Goal: Navigation & Orientation: Find specific page/section

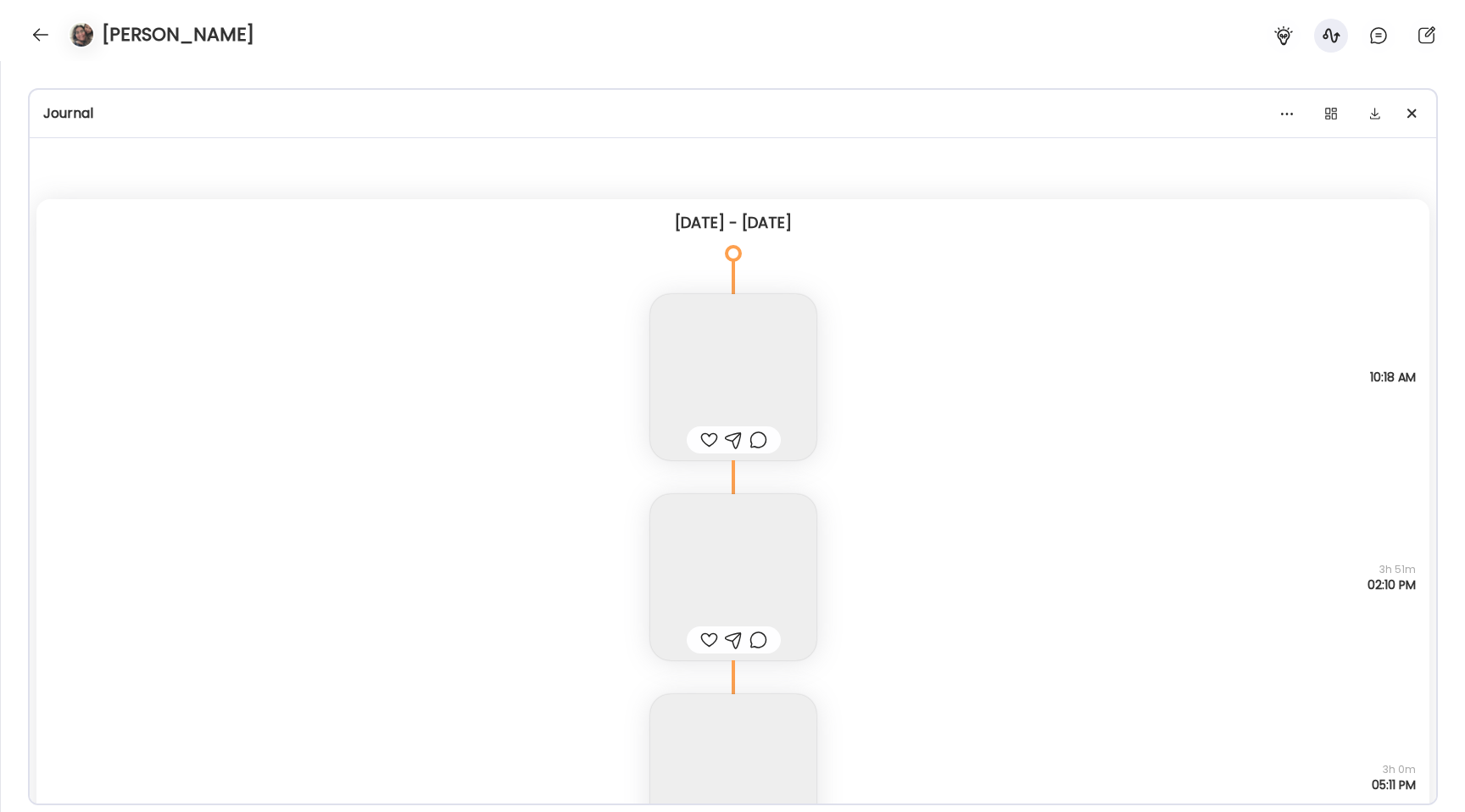
scroll to position [195, 0]
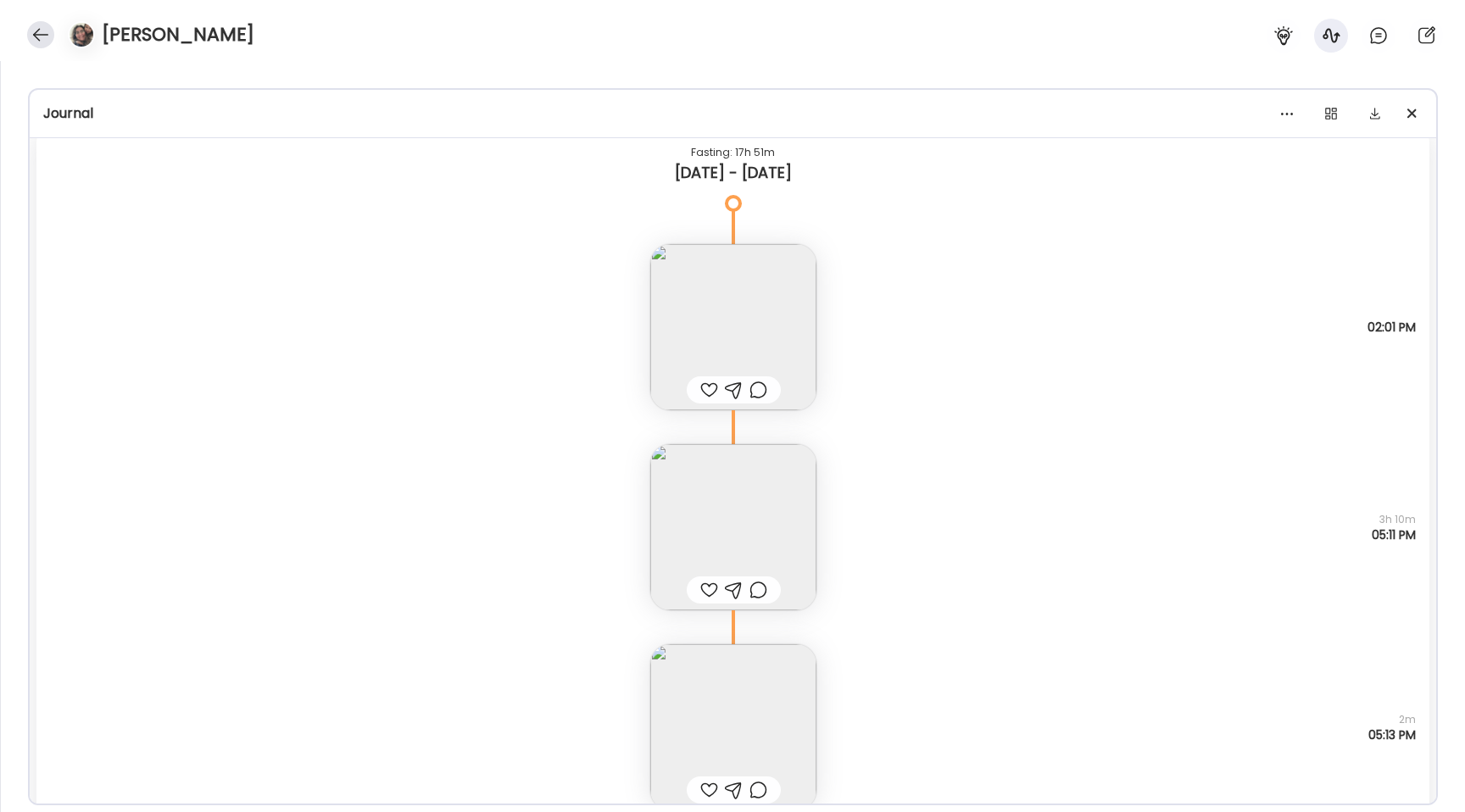
click at [27, 33] on div at bounding box center [40, 34] width 27 height 27
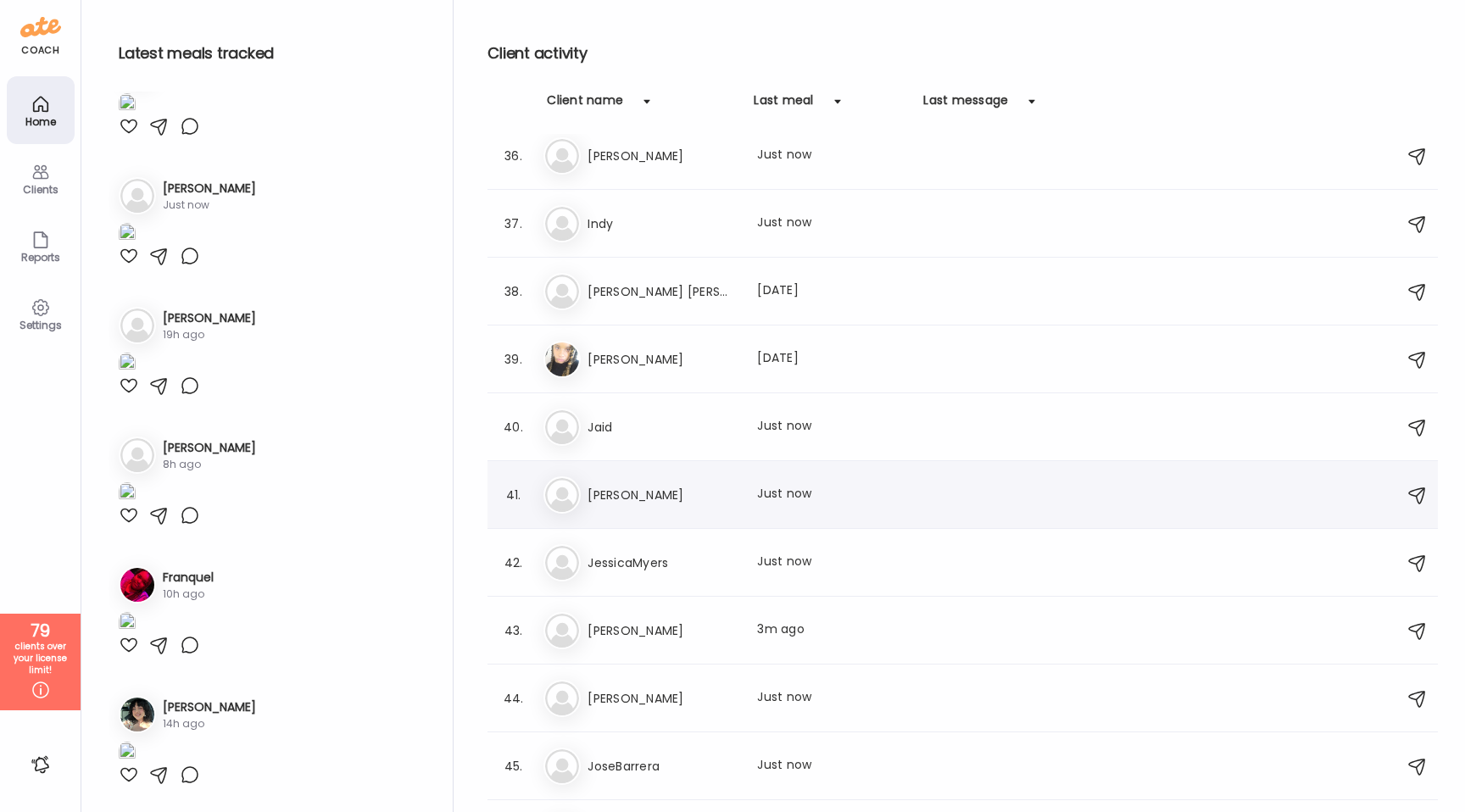
scroll to position [2381, 0]
click at [607, 372] on div "[PERSON_NAME] [PERSON_NAME] Last meal: [DATE]" at bounding box center [965, 363] width 844 height 37
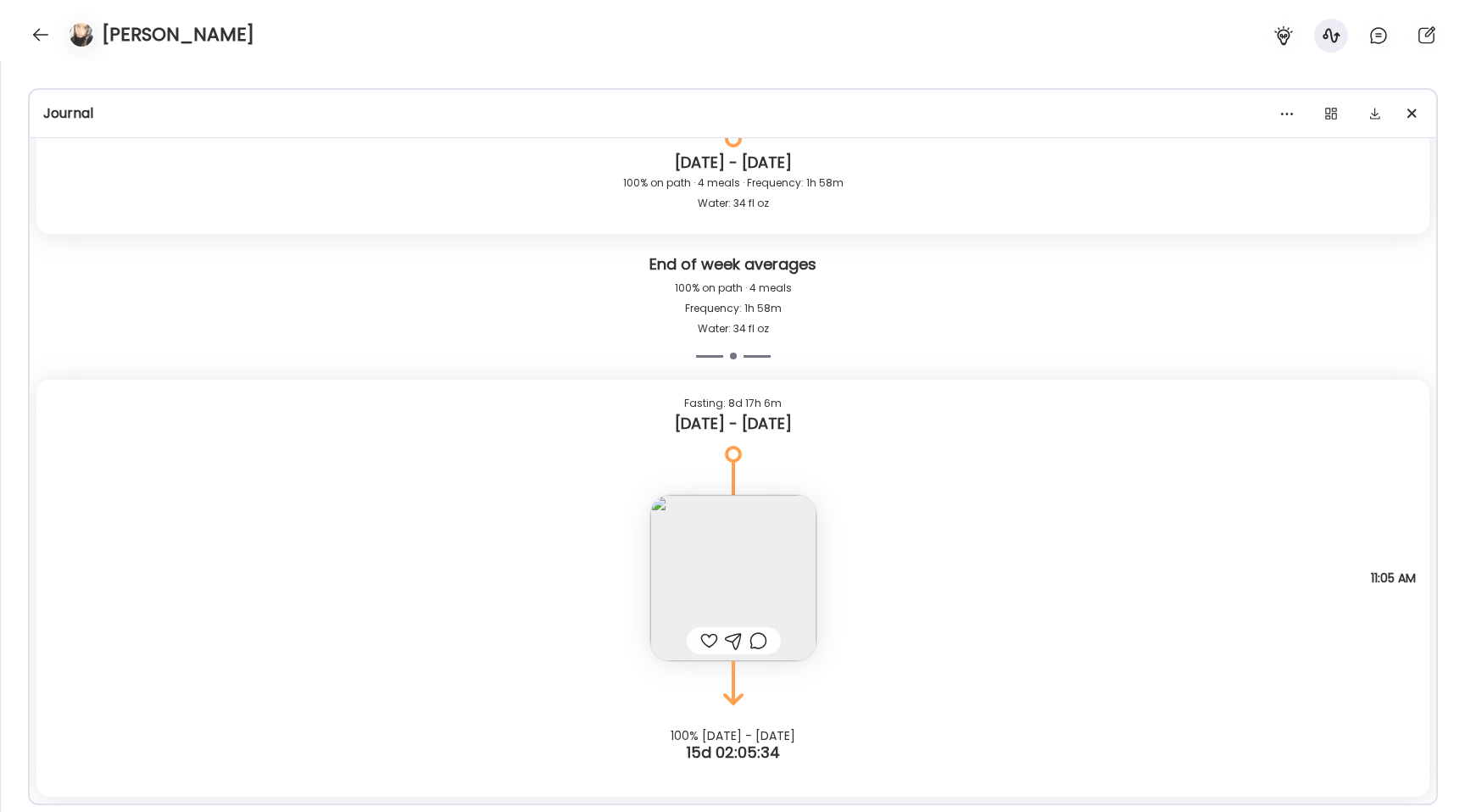
scroll to position [16737, 0]
click at [44, 40] on div at bounding box center [40, 34] width 27 height 27
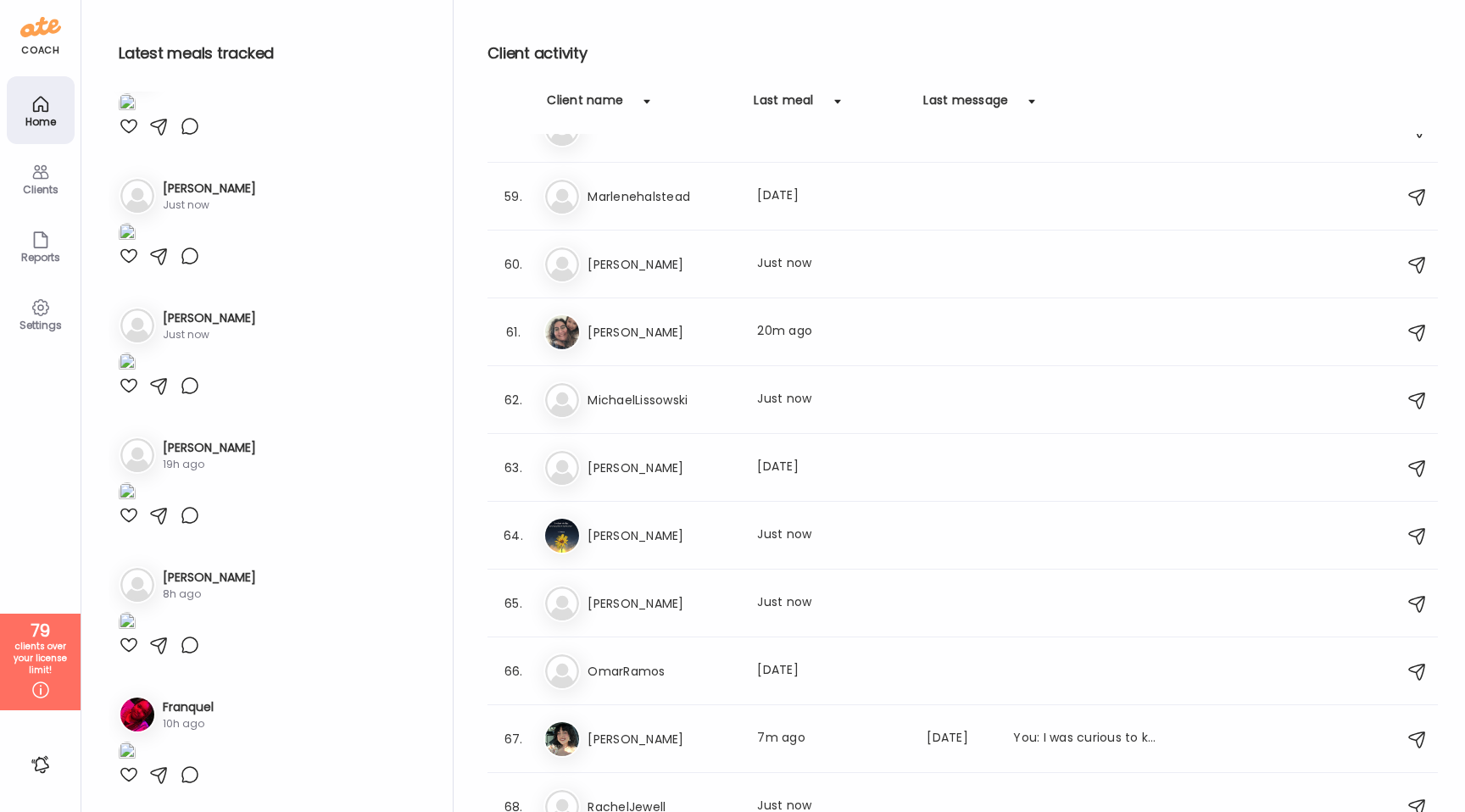
scroll to position [3937, 0]
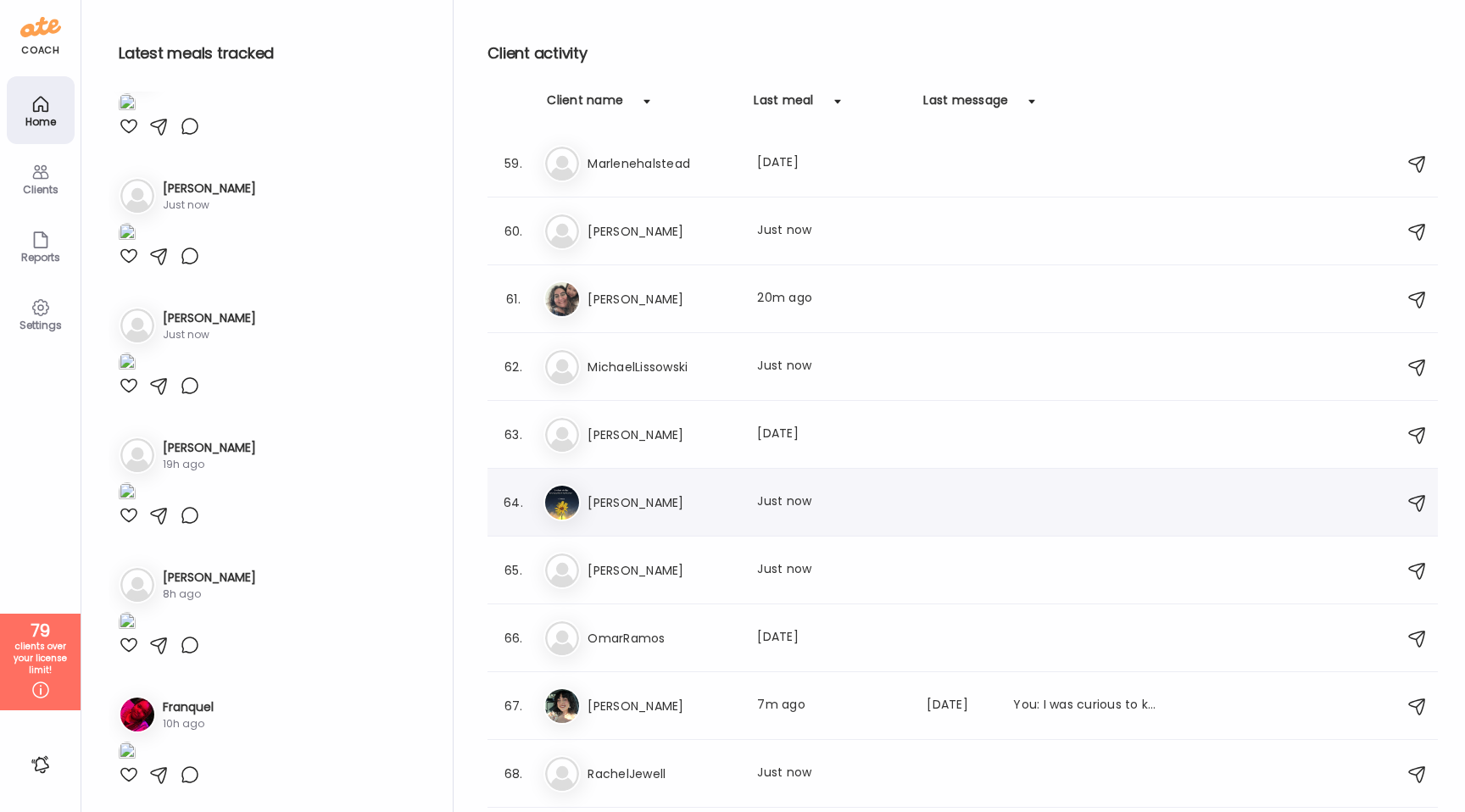
click at [714, 503] on h3 "[PERSON_NAME]" at bounding box center [662, 503] width 149 height 20
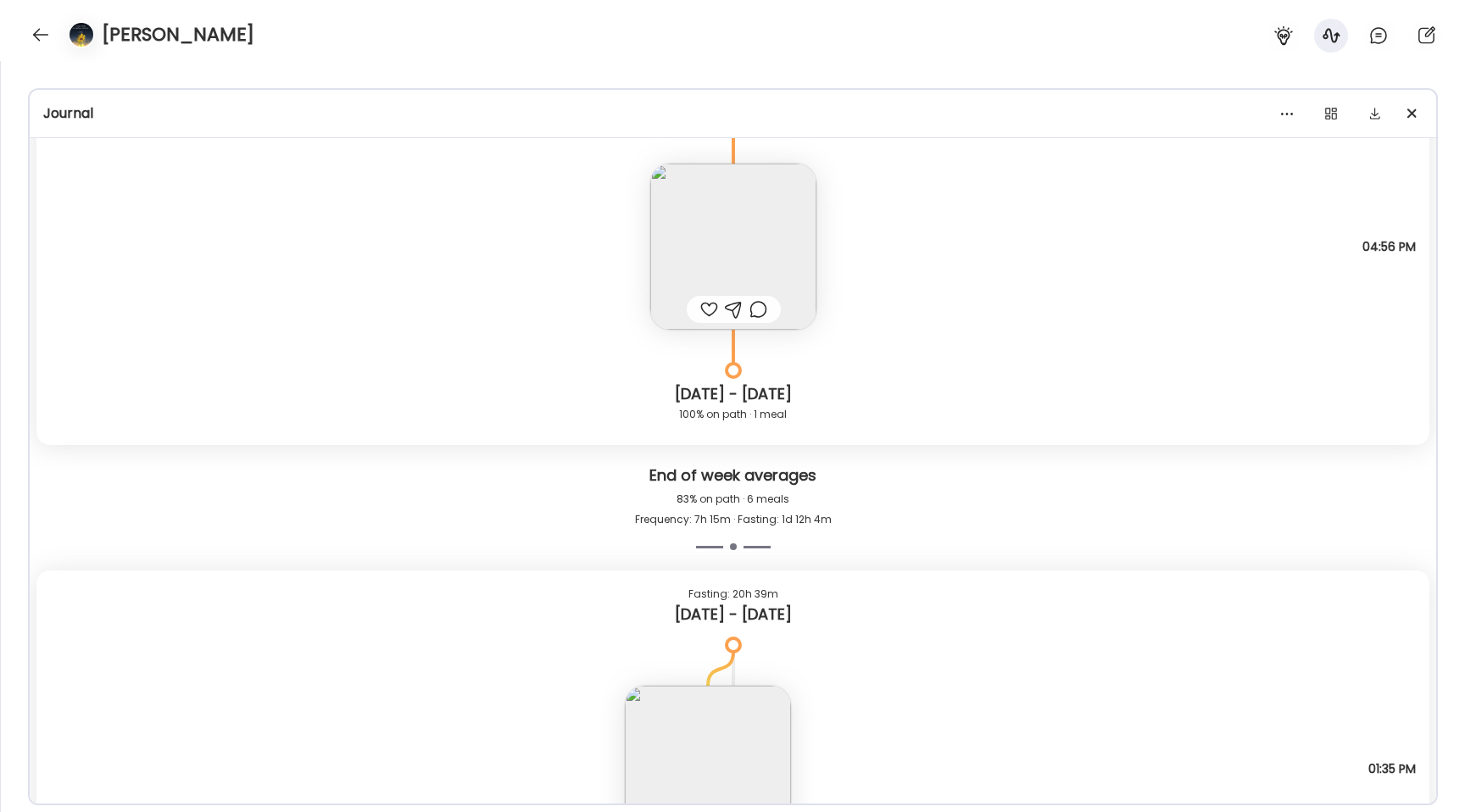
scroll to position [9236, 0]
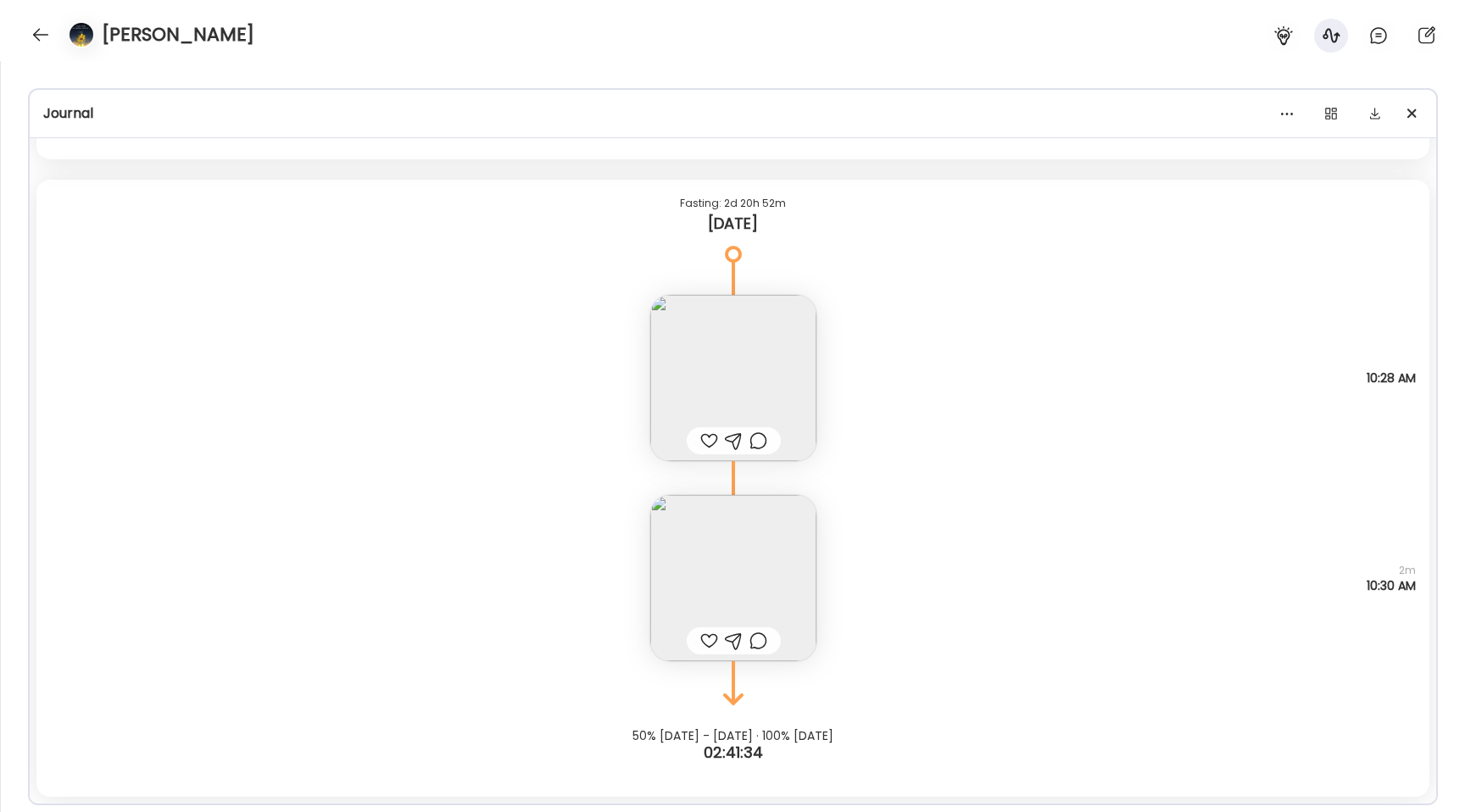
click at [732, 357] on img at bounding box center [732, 378] width 166 height 166
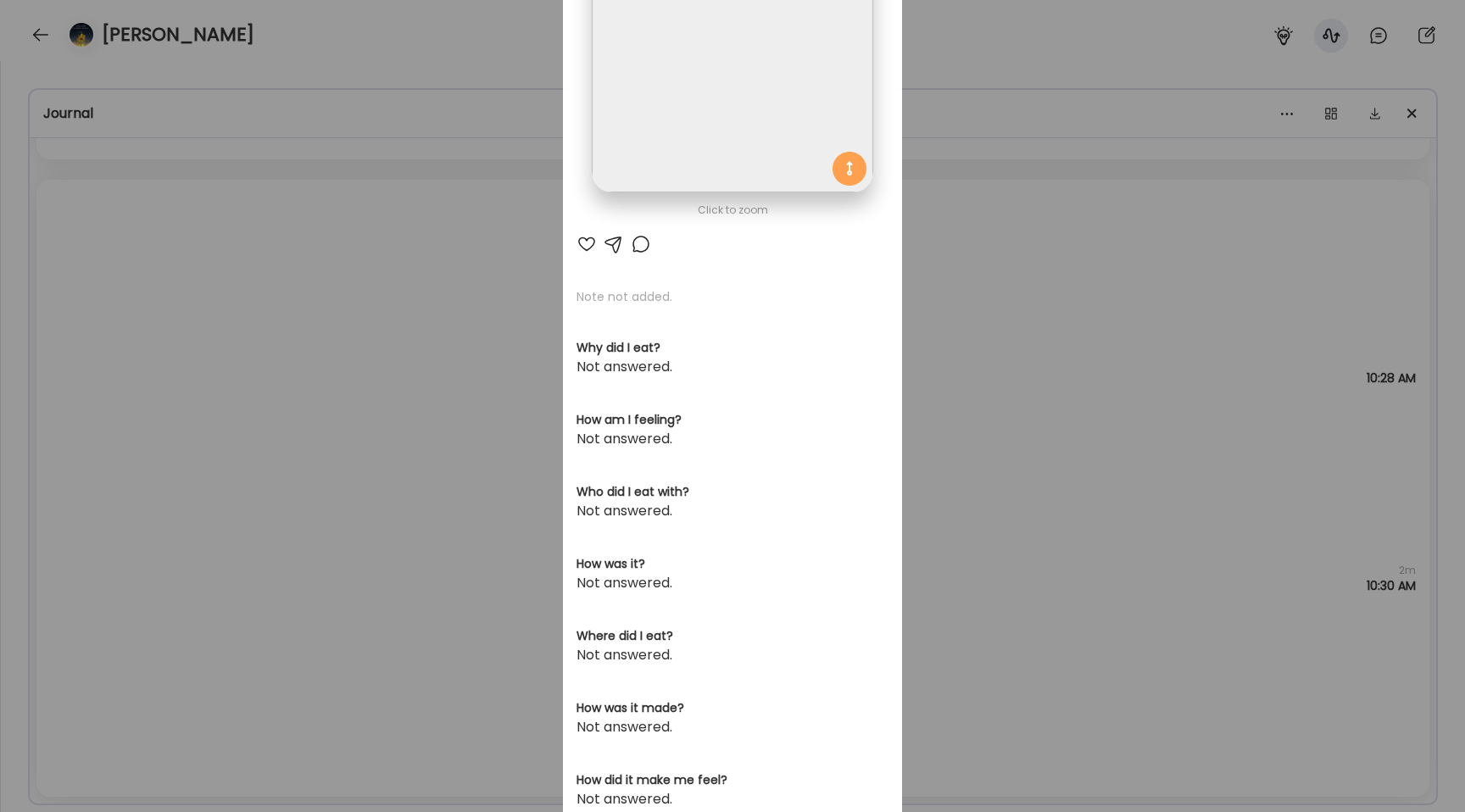
click at [639, 96] on img at bounding box center [732, 52] width 280 height 280
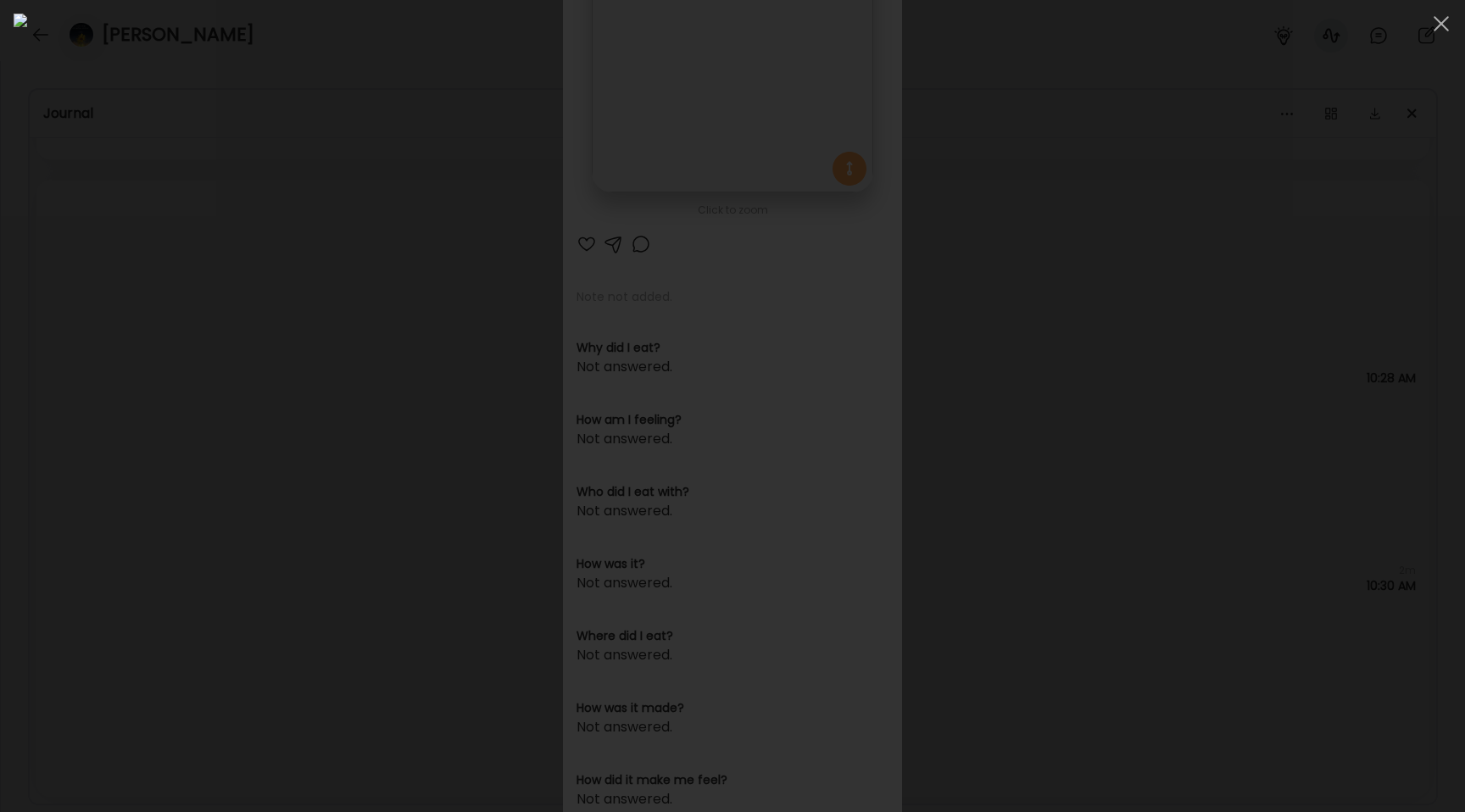
click at [193, 303] on div at bounding box center [732, 406] width 1438 height 785
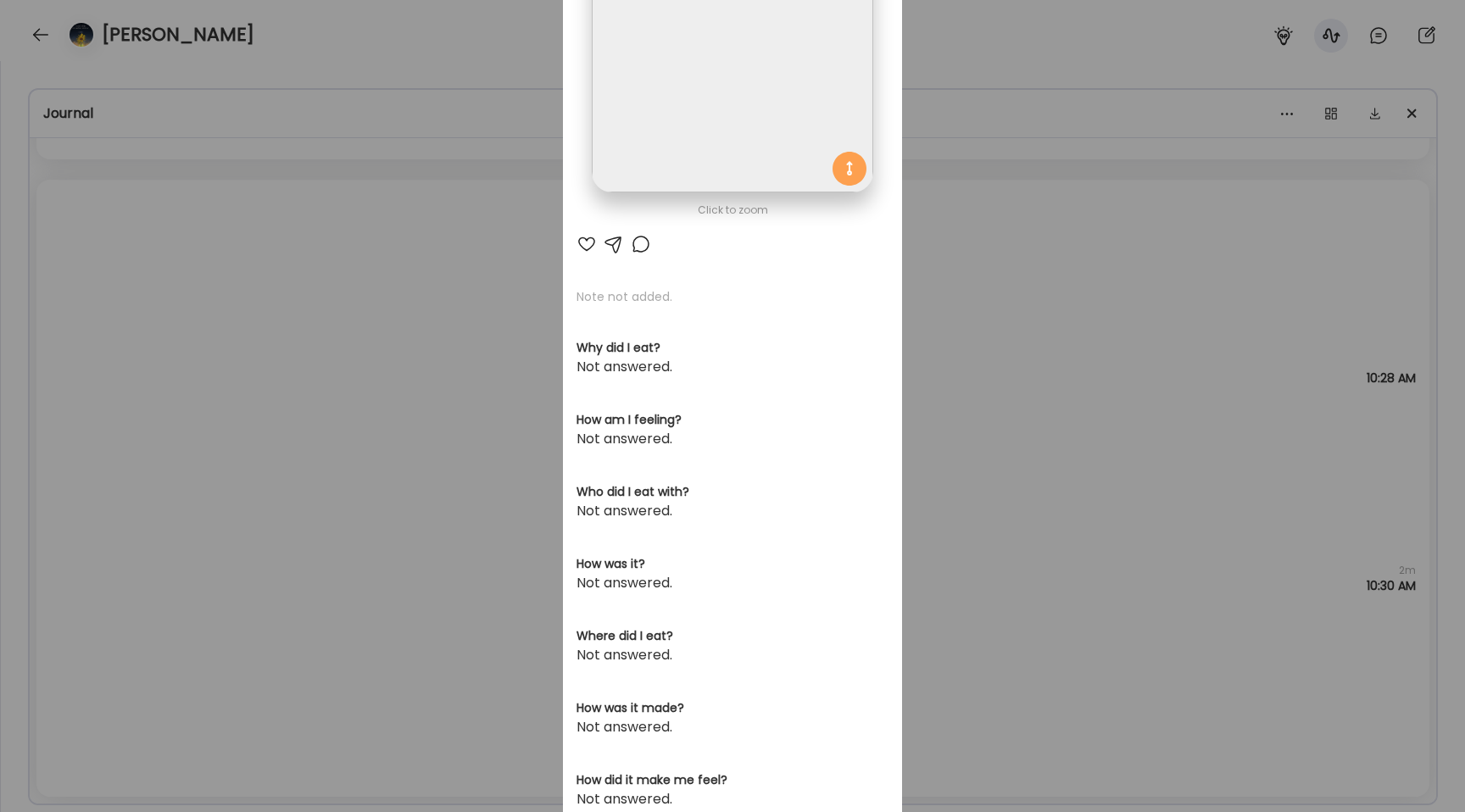
click at [193, 303] on div "Ate Coach Dashboard Wahoo! It’s official Take a moment to set up your Coach Pro…" at bounding box center [732, 406] width 1465 height 812
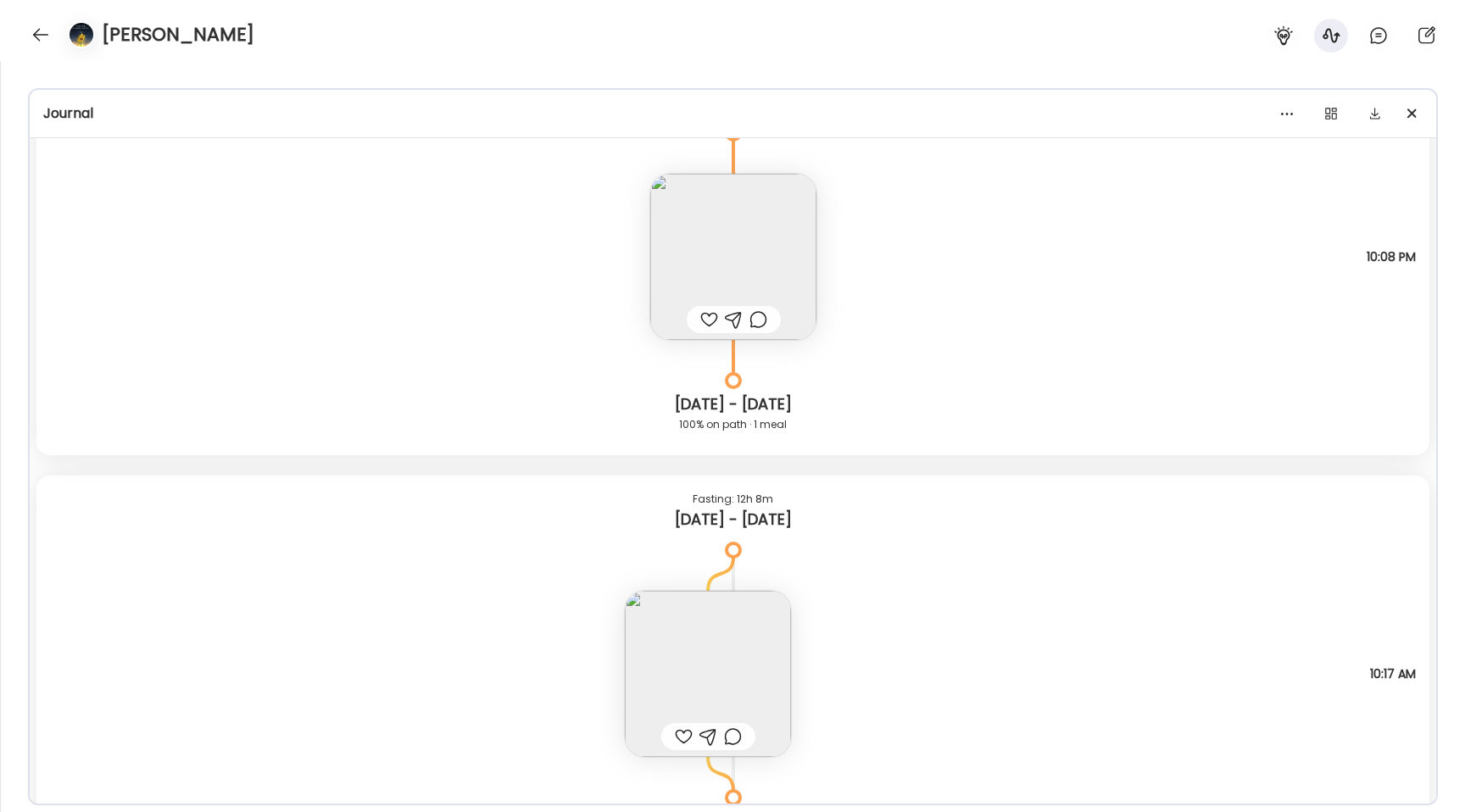
scroll to position [6758, 0]
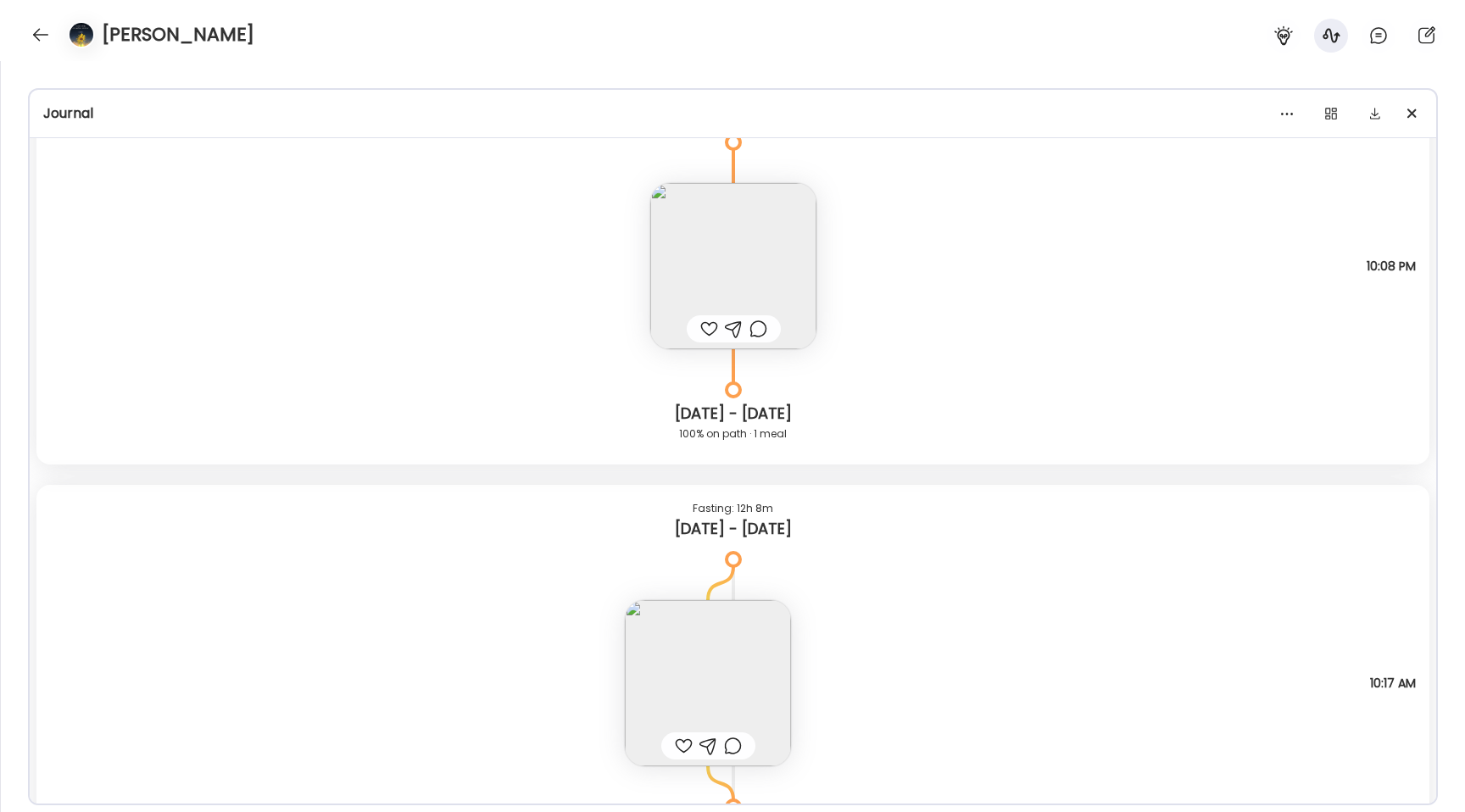
click at [697, 241] on img at bounding box center [732, 265] width 166 height 166
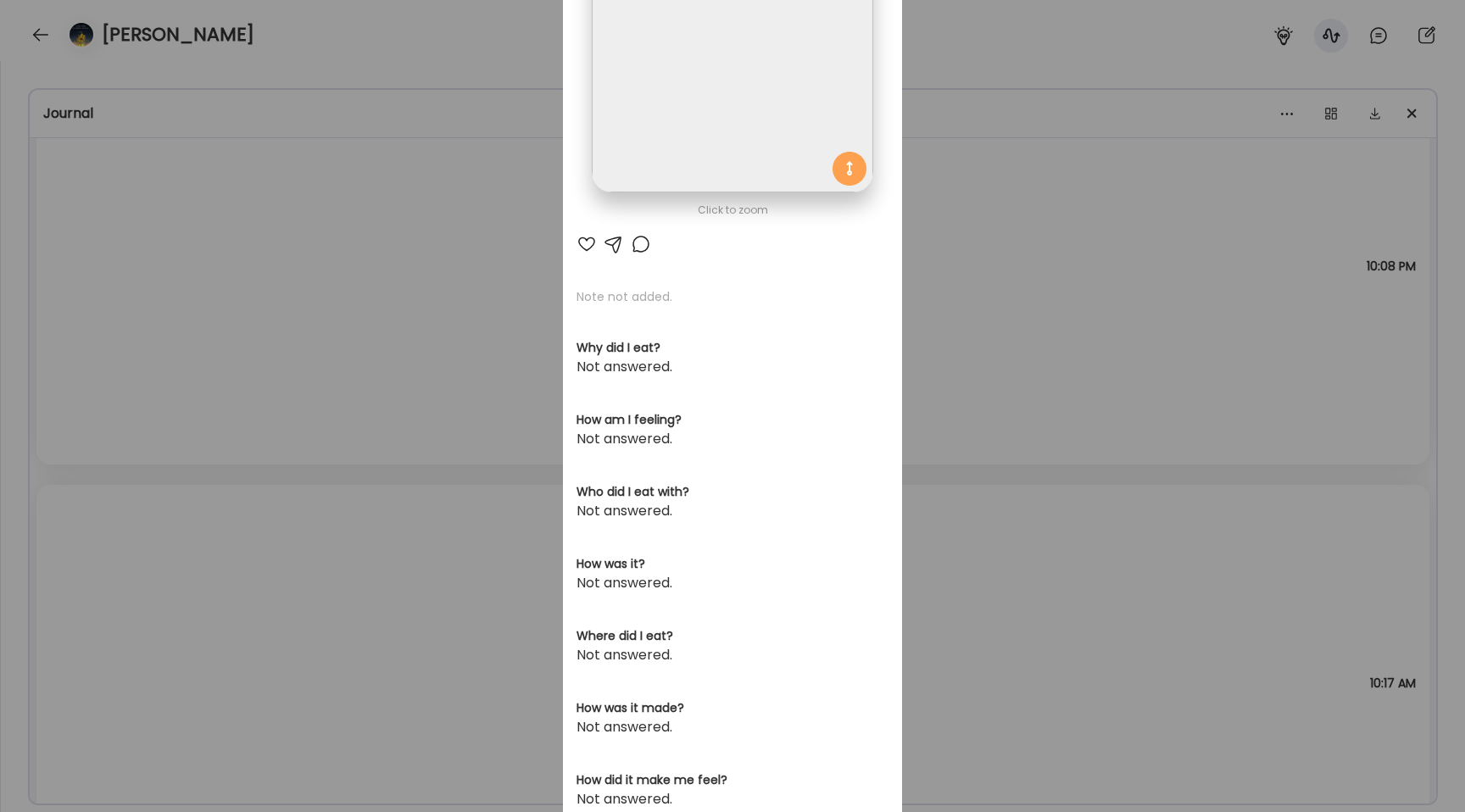
click at [670, 125] on img at bounding box center [732, 52] width 280 height 280
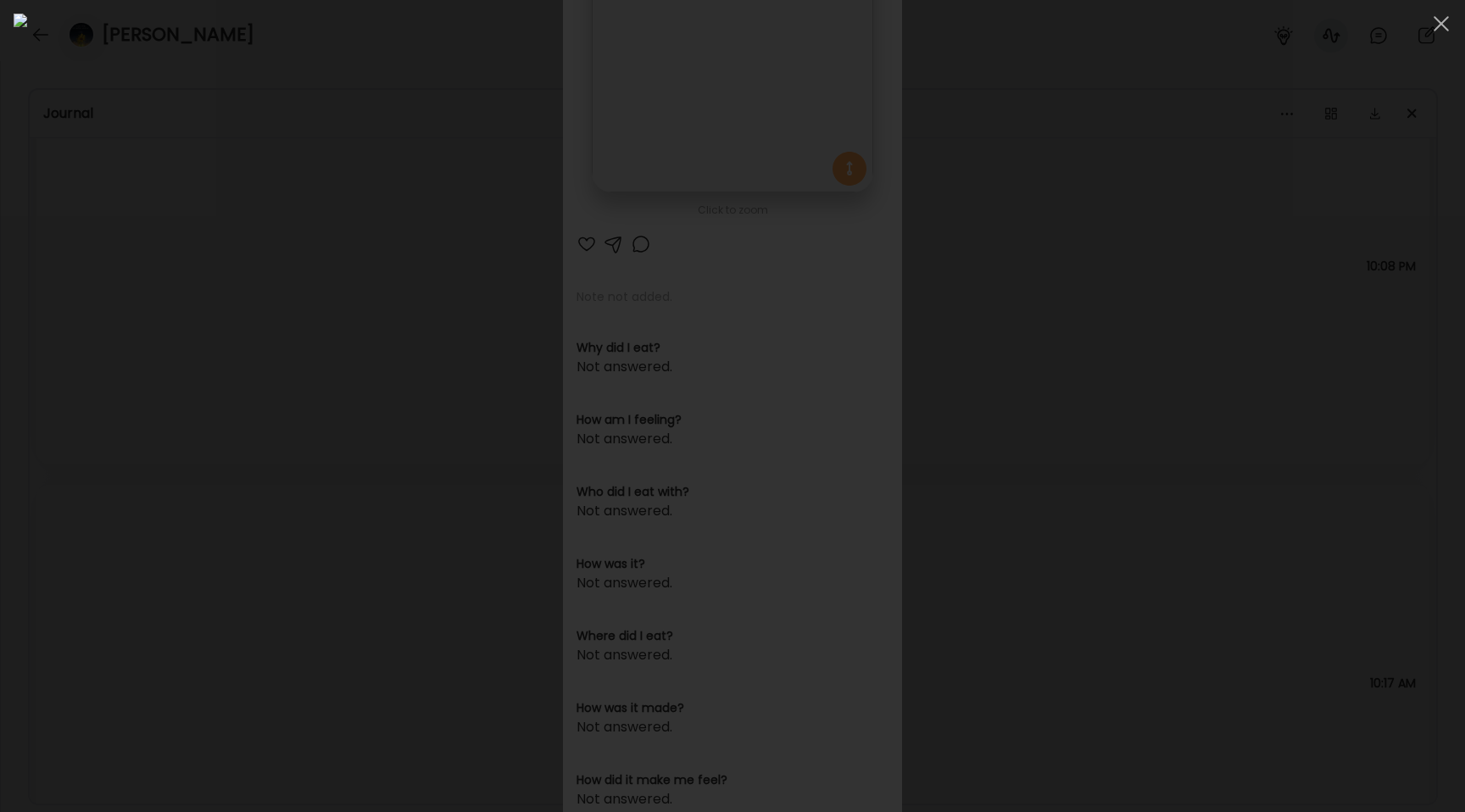
click at [248, 294] on div at bounding box center [732, 406] width 1438 height 785
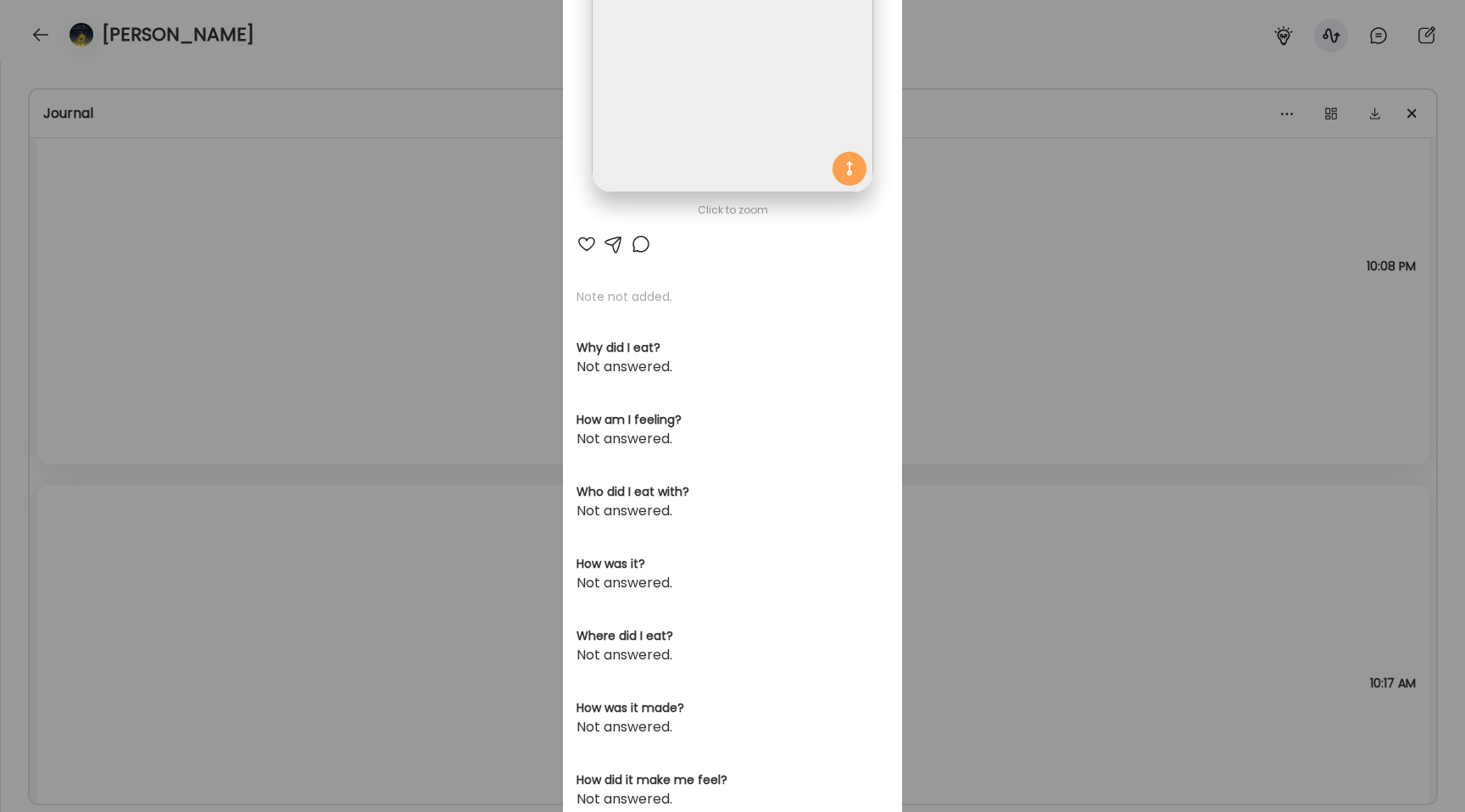
click at [248, 294] on div "Ate Coach Dashboard Wahoo! It’s official Take a moment to set up your Coach Pro…" at bounding box center [732, 406] width 1465 height 812
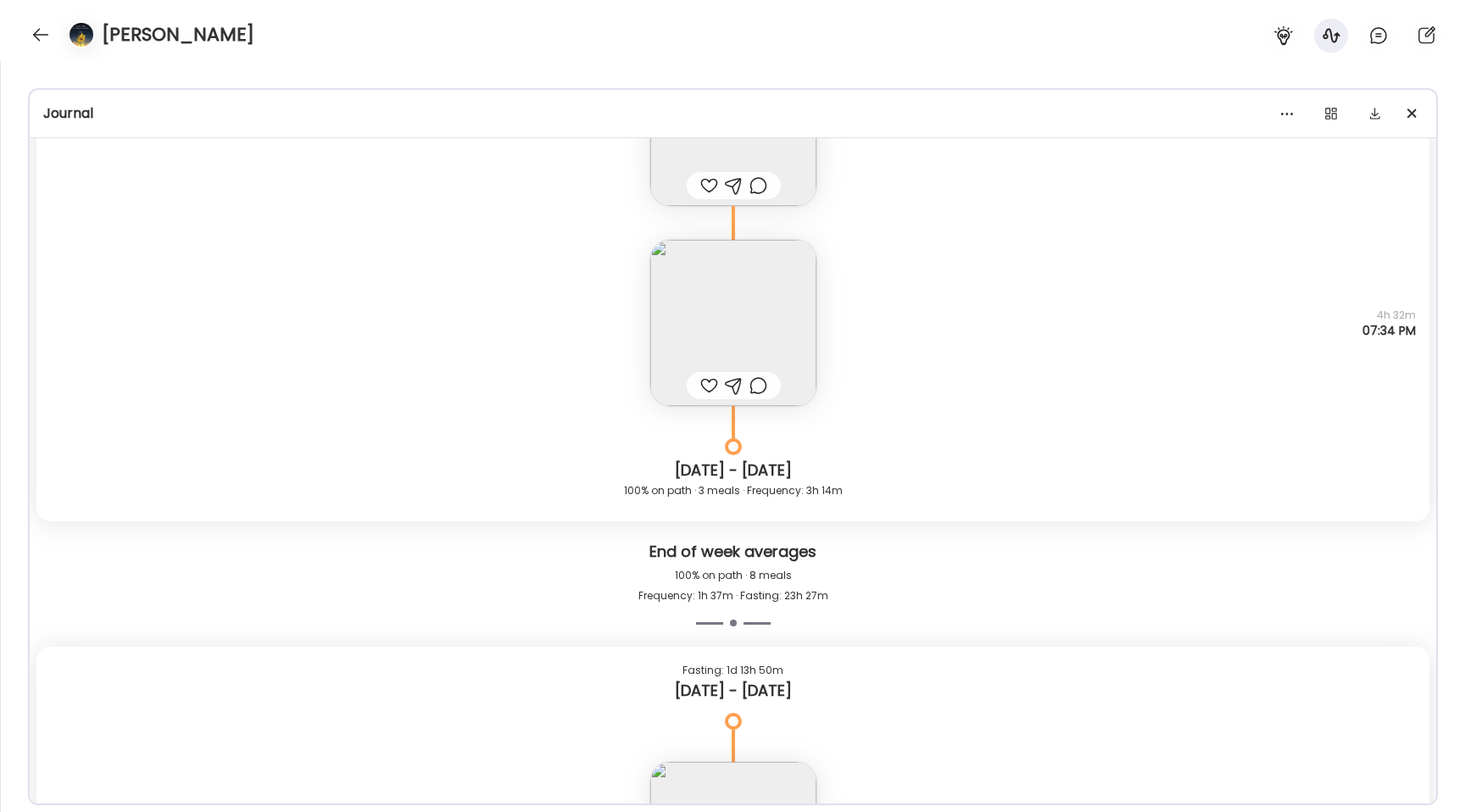
scroll to position [5587, 0]
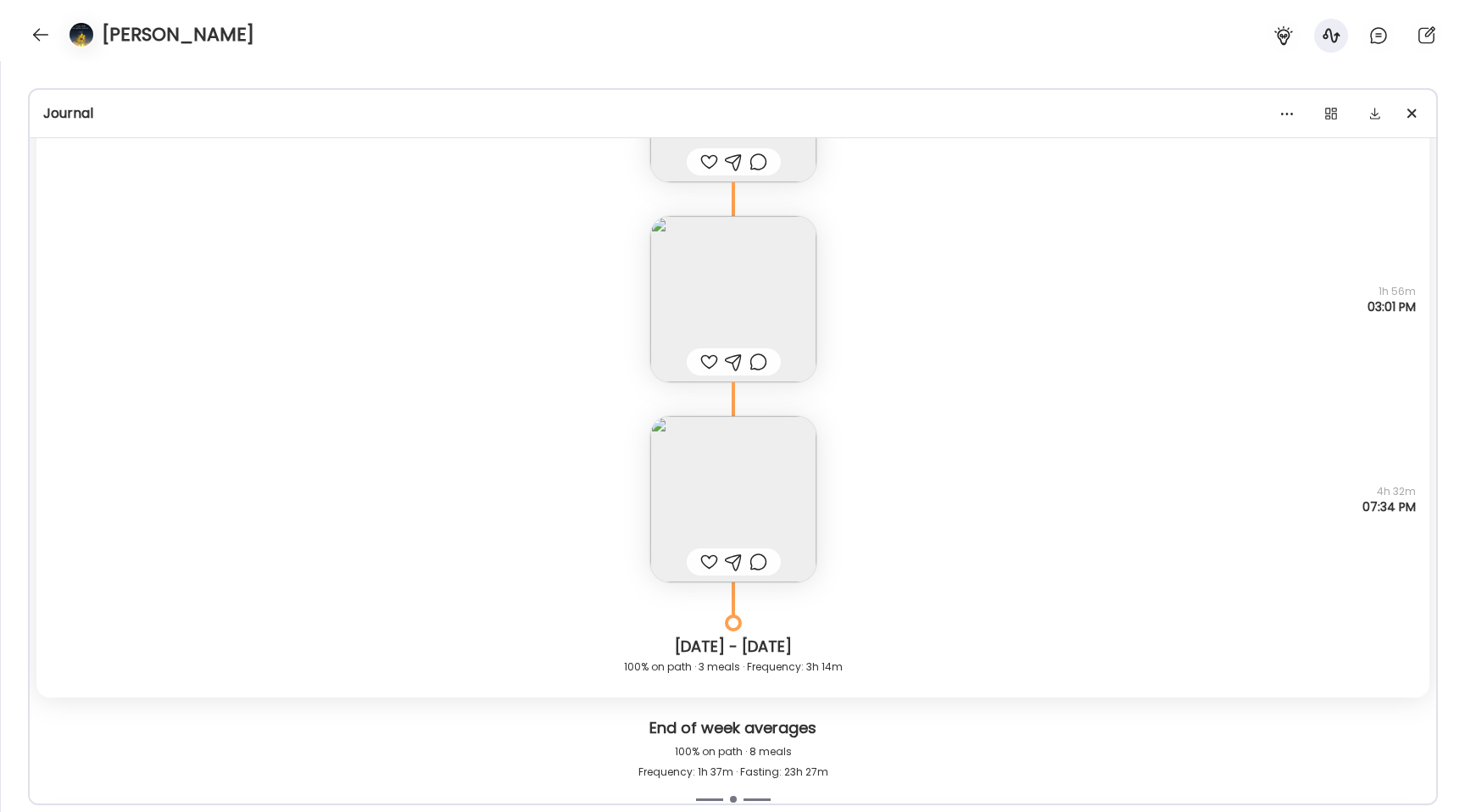
click at [681, 236] on img at bounding box center [732, 299] width 166 height 166
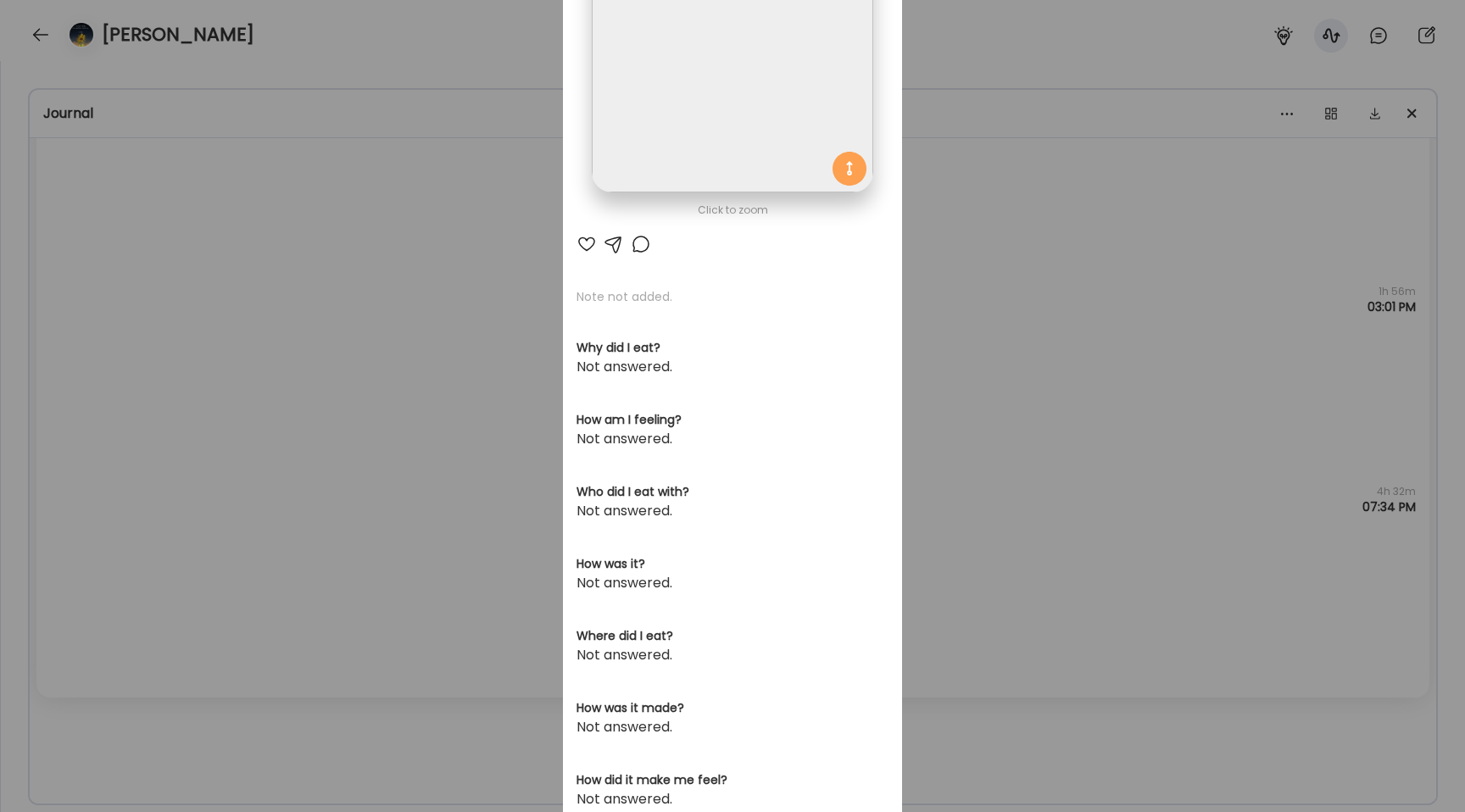
click at [660, 126] on img at bounding box center [732, 52] width 280 height 280
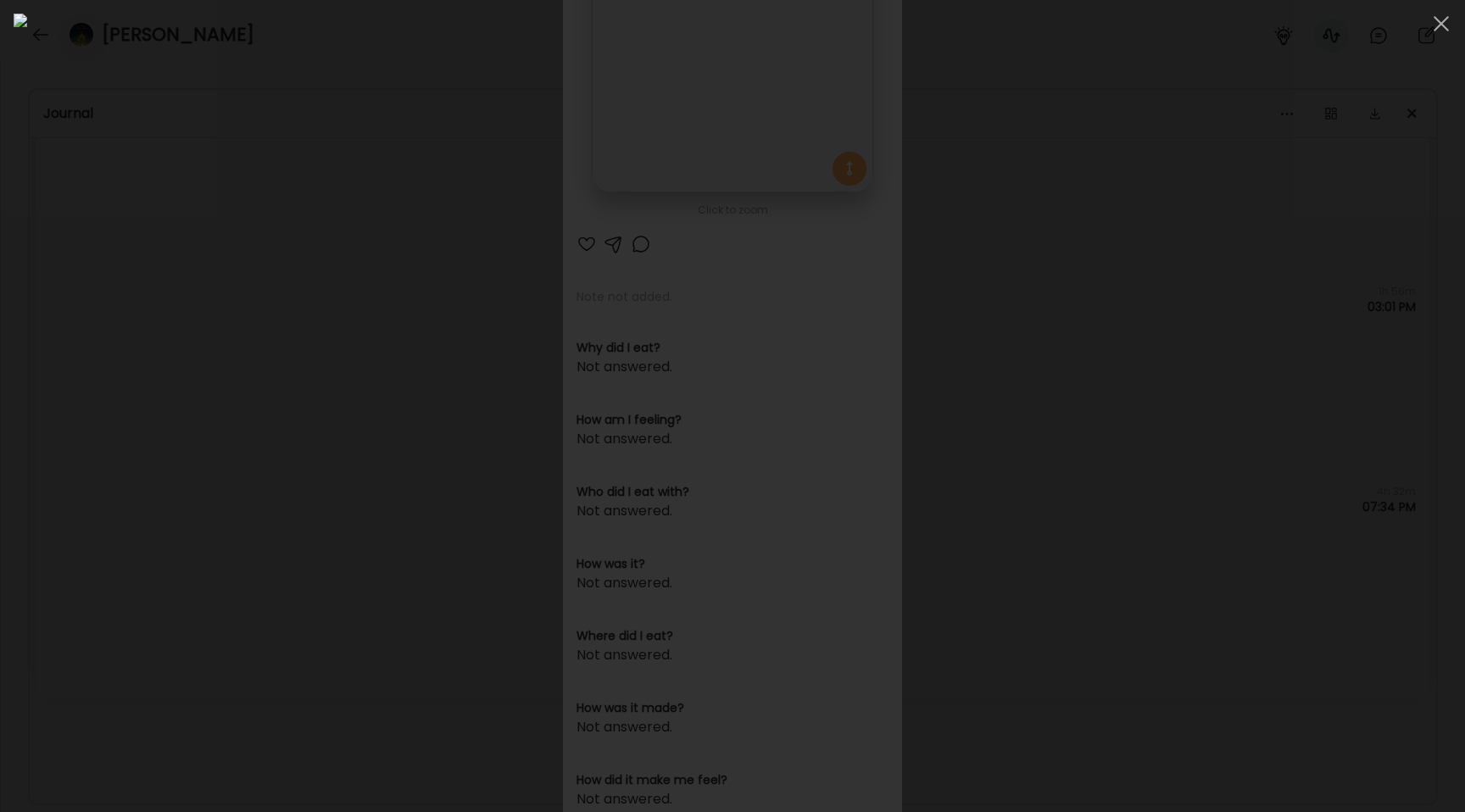
click at [188, 290] on div at bounding box center [732, 406] width 1438 height 785
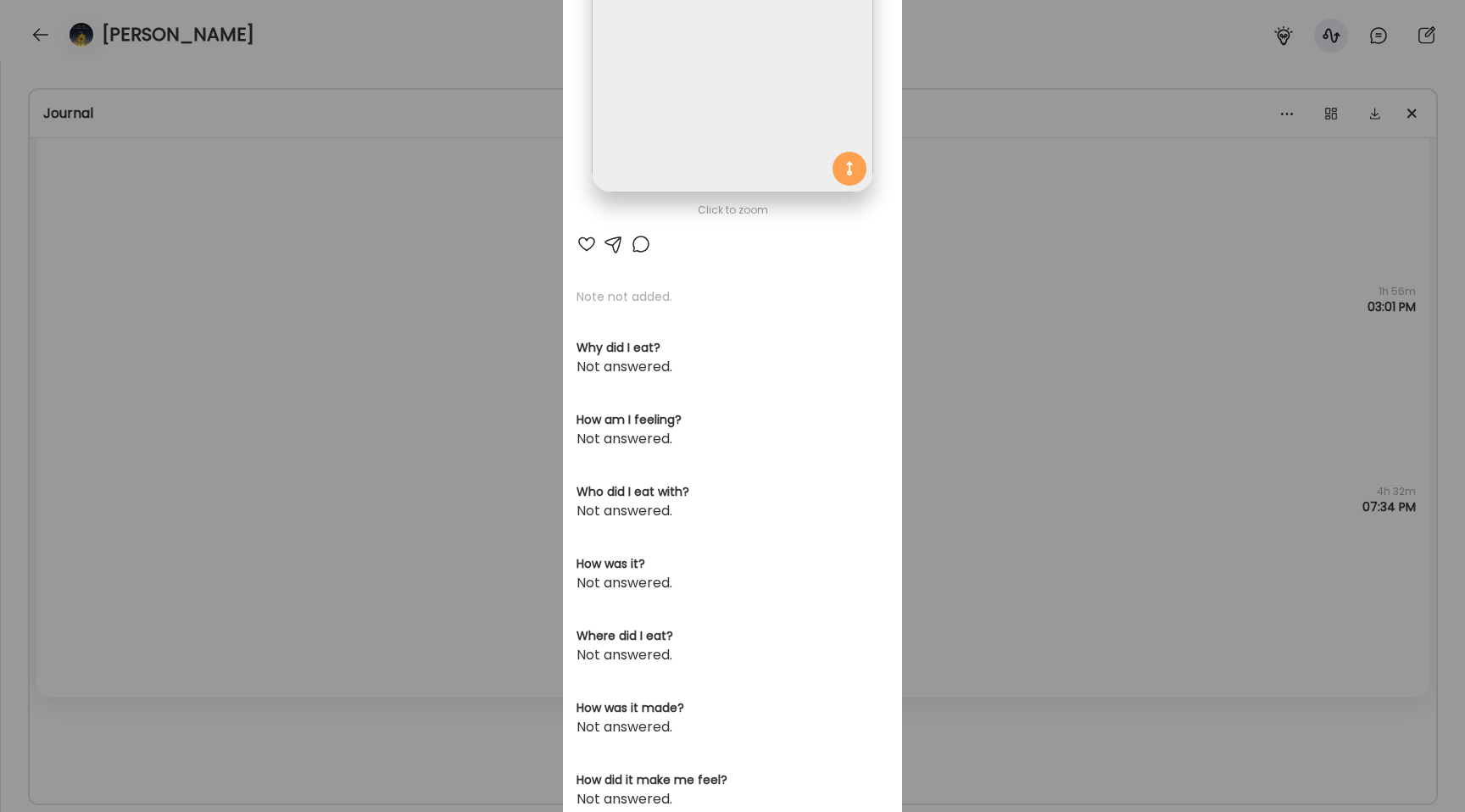
click at [188, 290] on div "Ate Coach Dashboard Wahoo! It’s official Take a moment to set up your Coach Pro…" at bounding box center [732, 406] width 1465 height 812
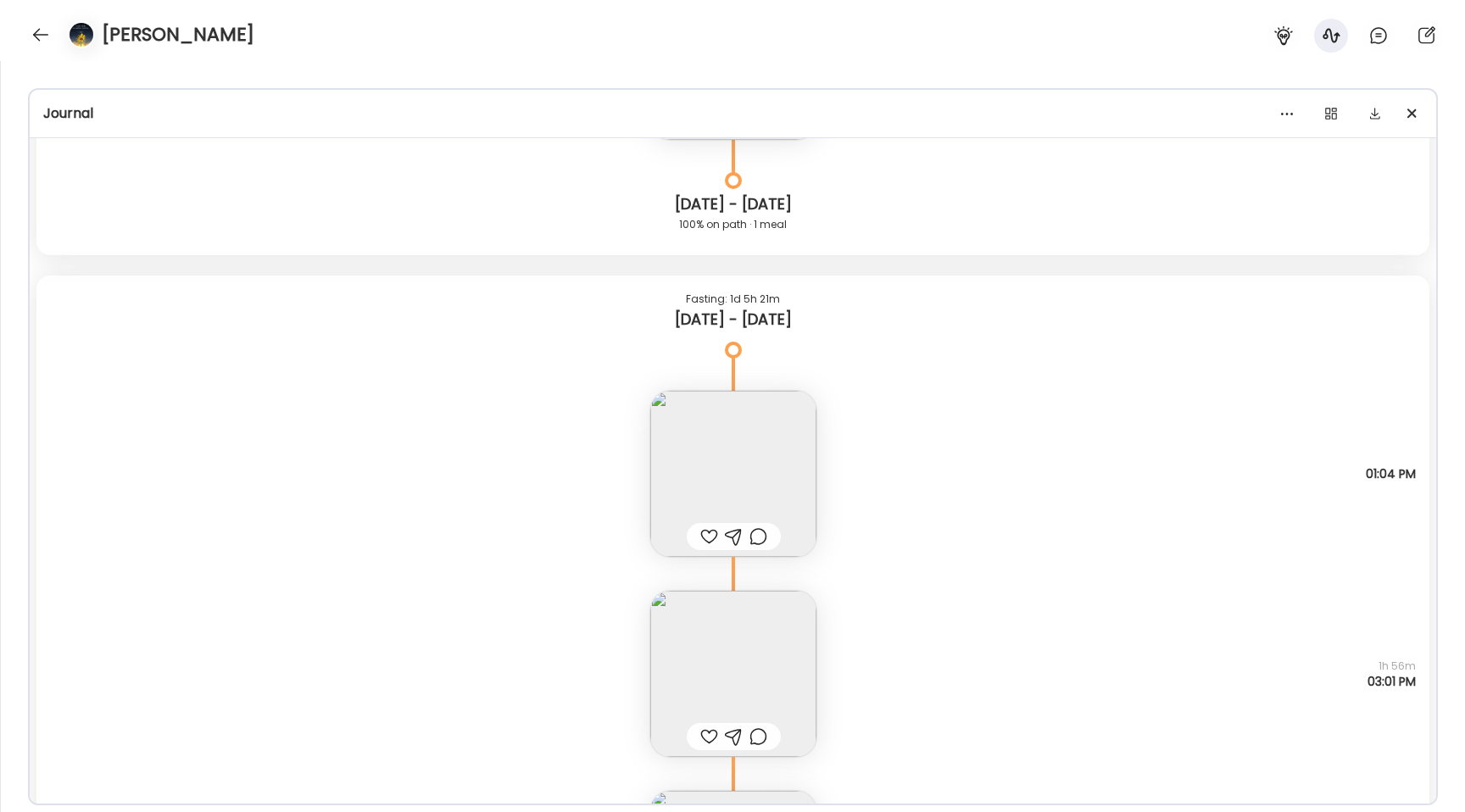
scroll to position [4930, 0]
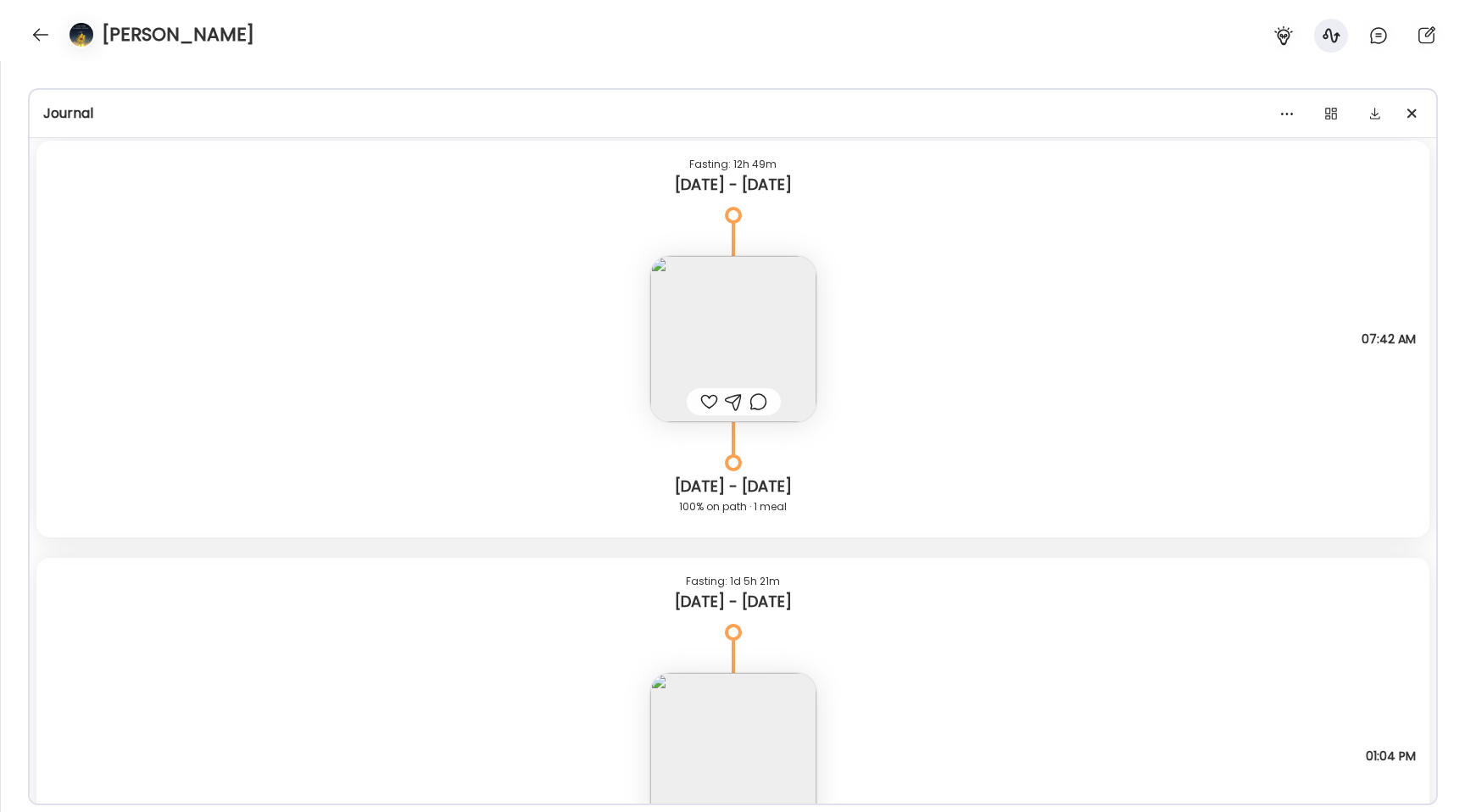
click at [80, 36] on img at bounding box center [82, 35] width 24 height 24
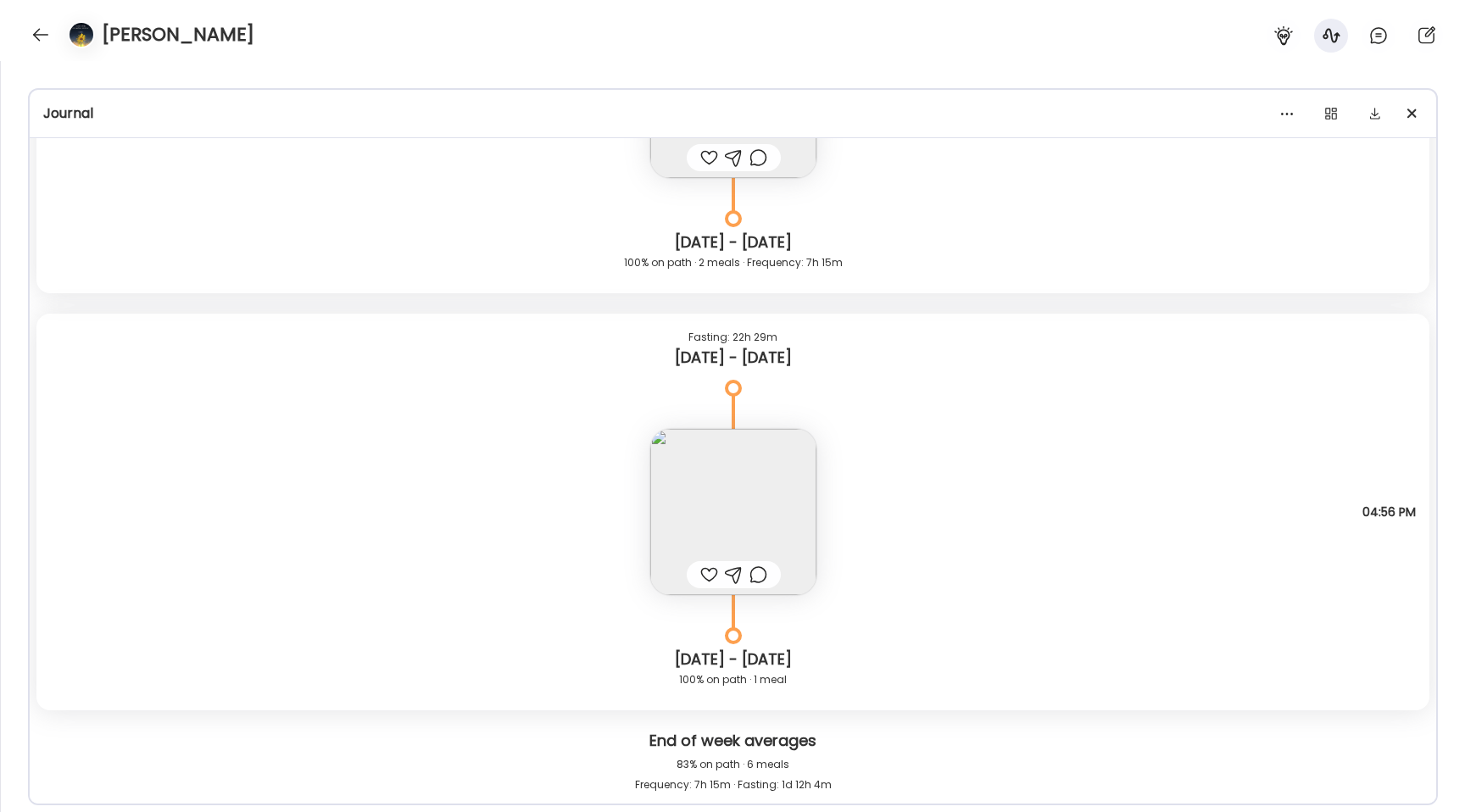
scroll to position [17260, 0]
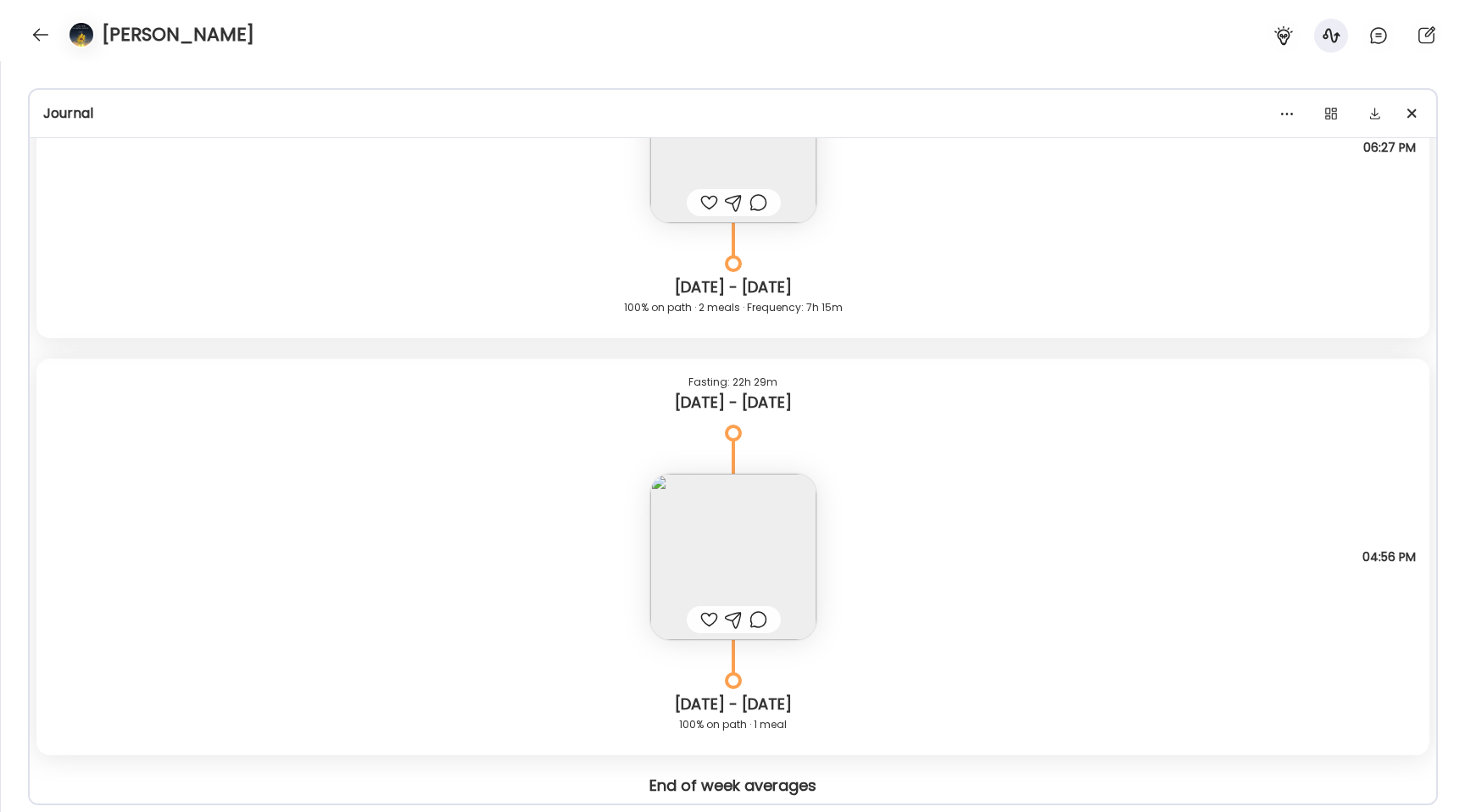
click at [706, 544] on img at bounding box center [732, 556] width 166 height 166
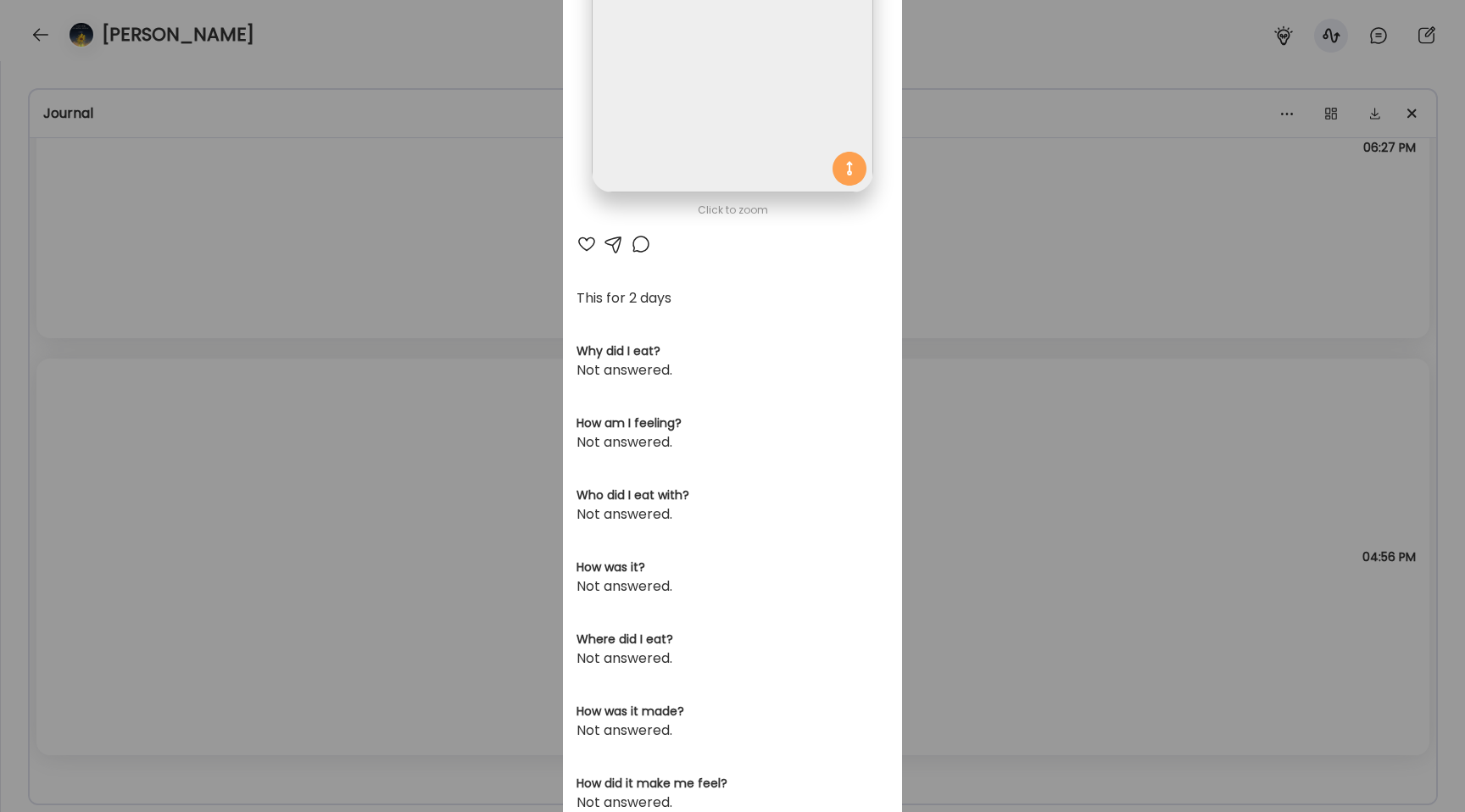
click at [663, 135] on img at bounding box center [732, 52] width 280 height 280
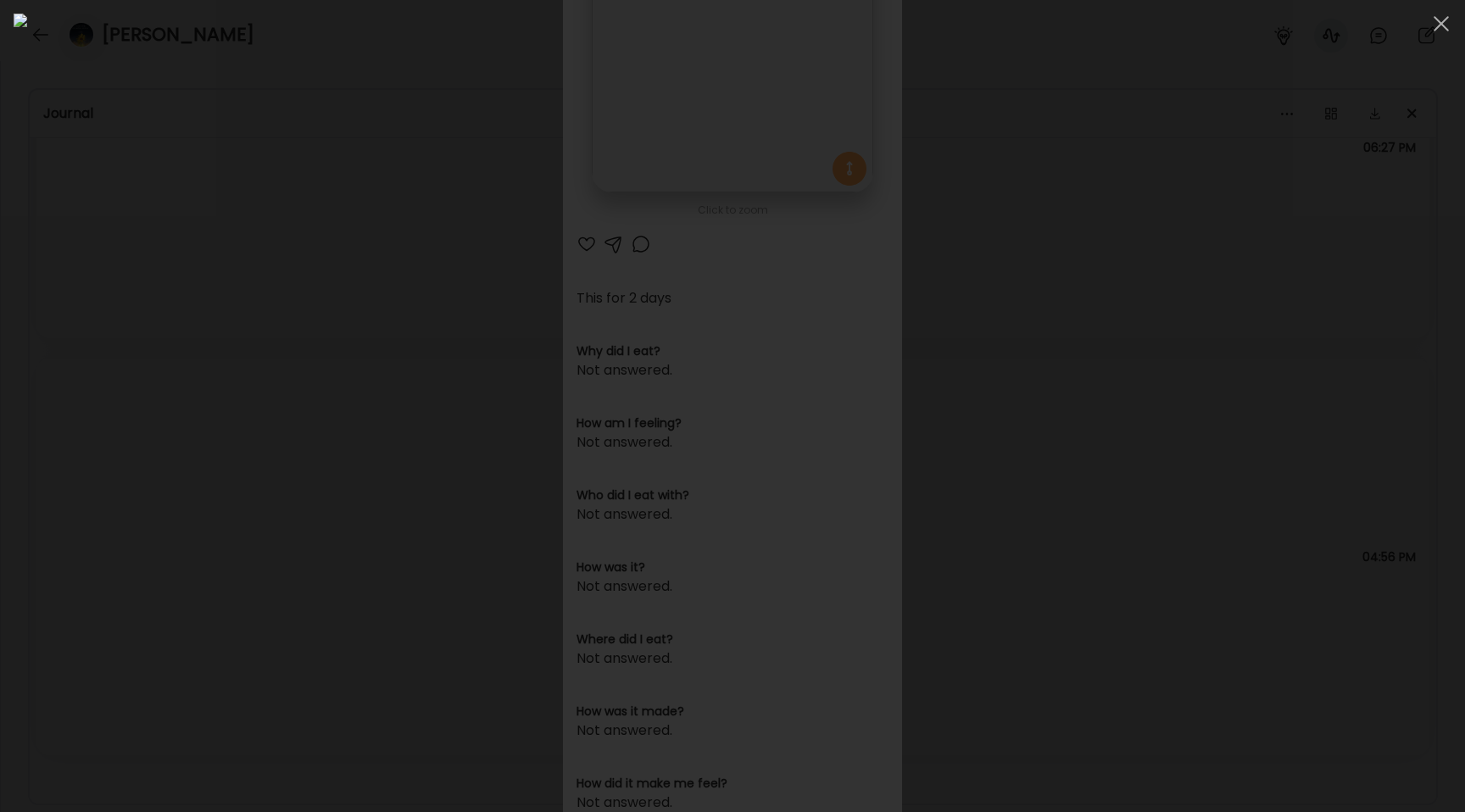
click at [225, 248] on div at bounding box center [732, 406] width 1438 height 785
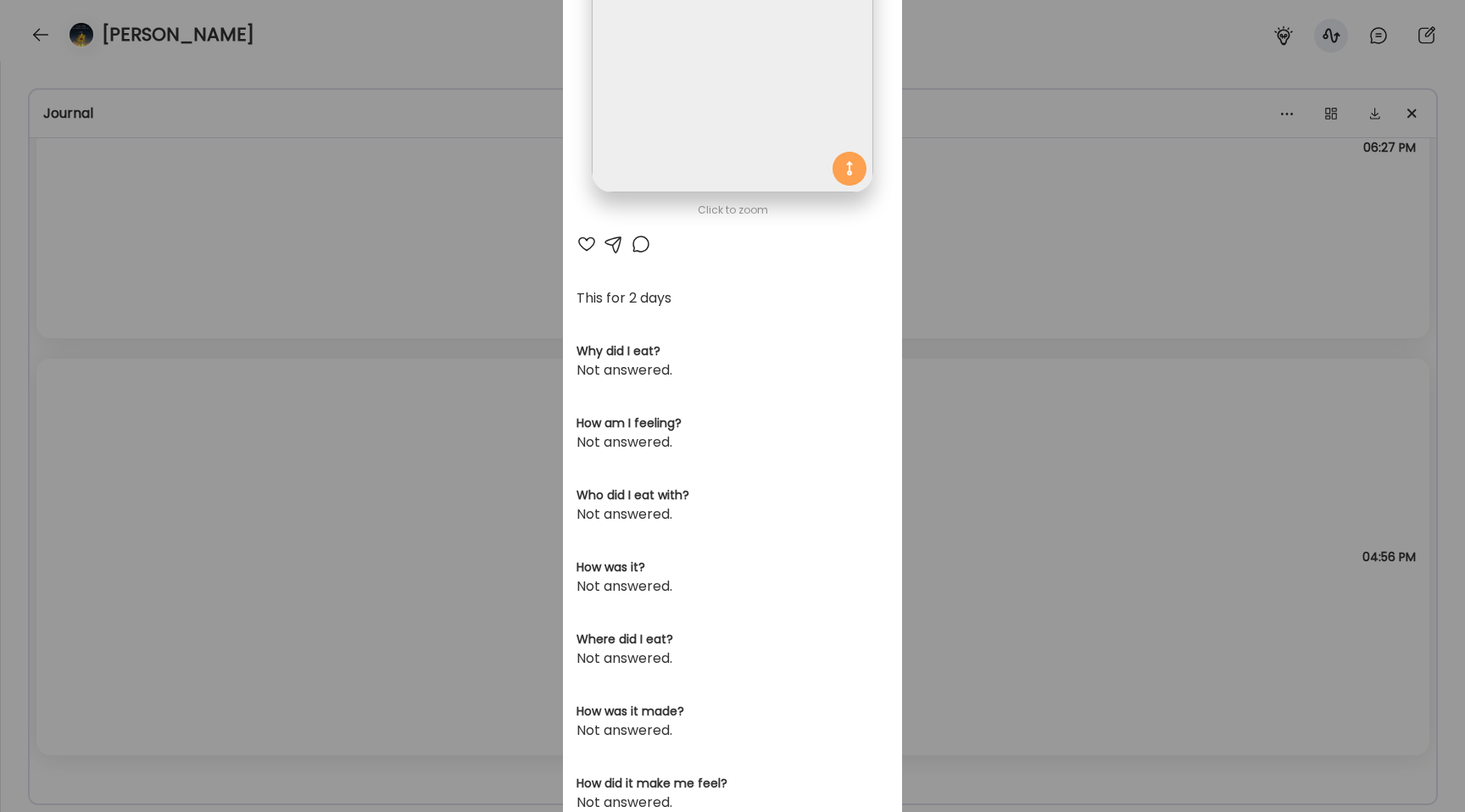
click at [225, 248] on div "Ate Coach Dashboard Wahoo! It’s official Take a moment to set up your Coach Pro…" at bounding box center [732, 406] width 1465 height 812
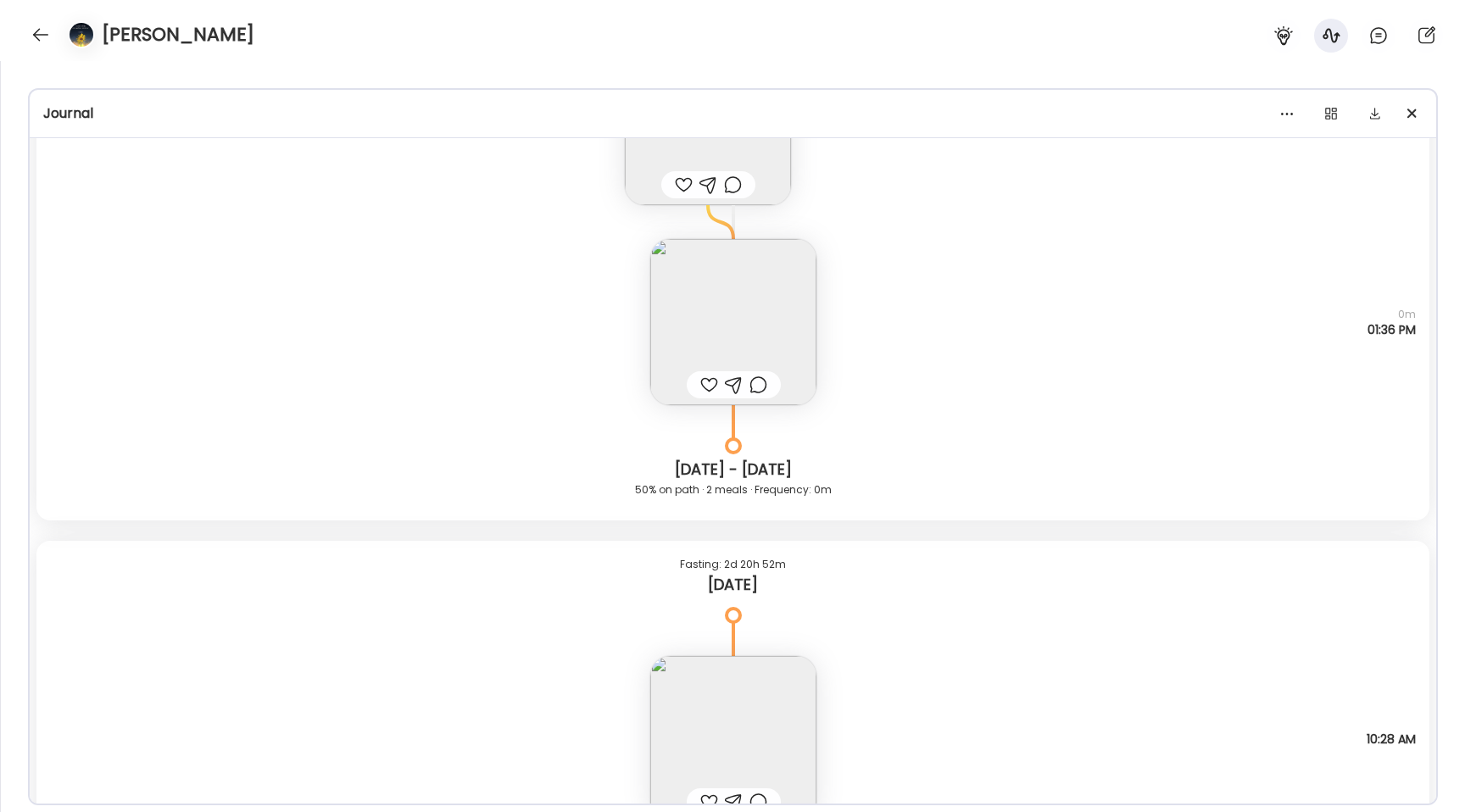
scroll to position [18578, 0]
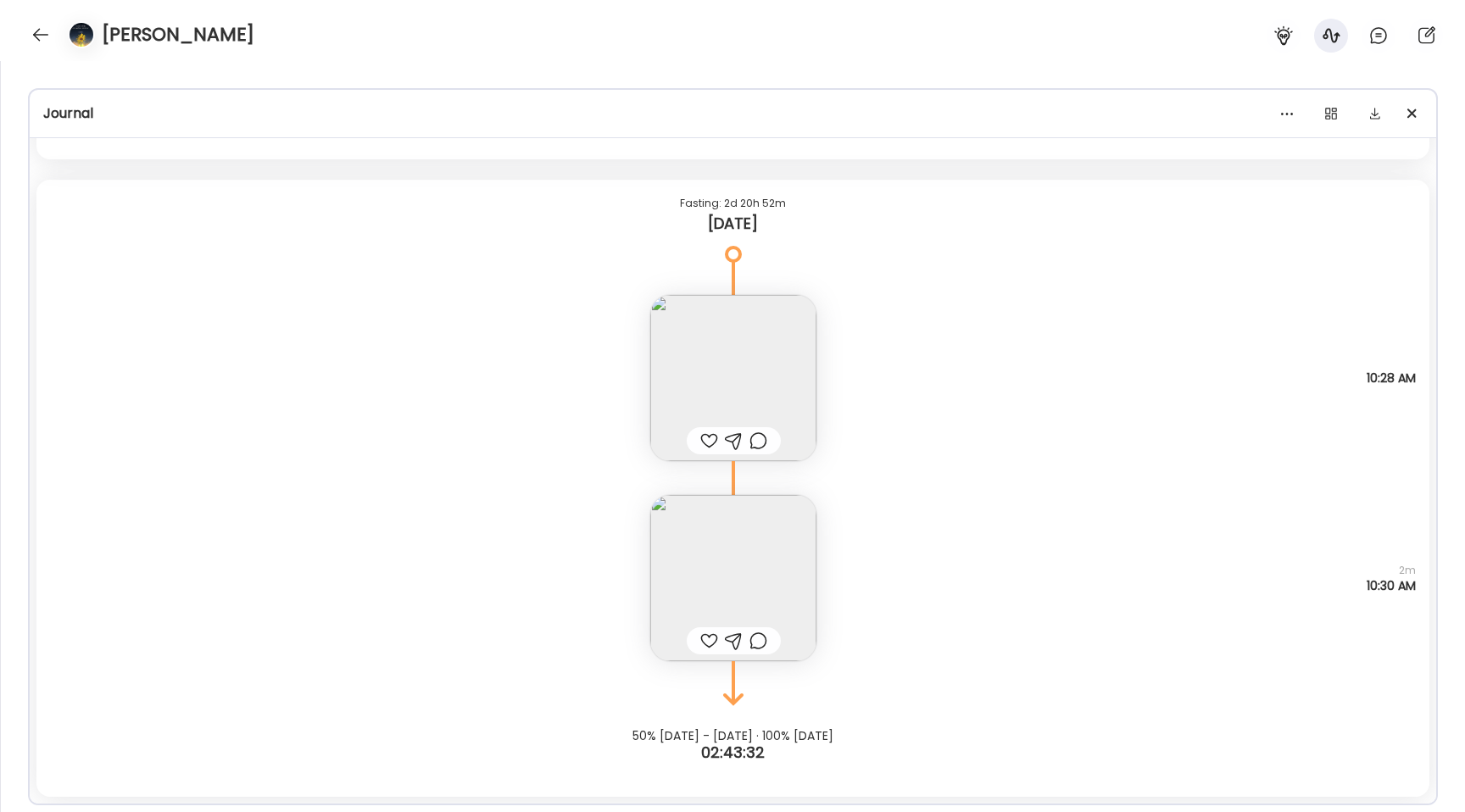
click at [673, 341] on img at bounding box center [732, 378] width 166 height 166
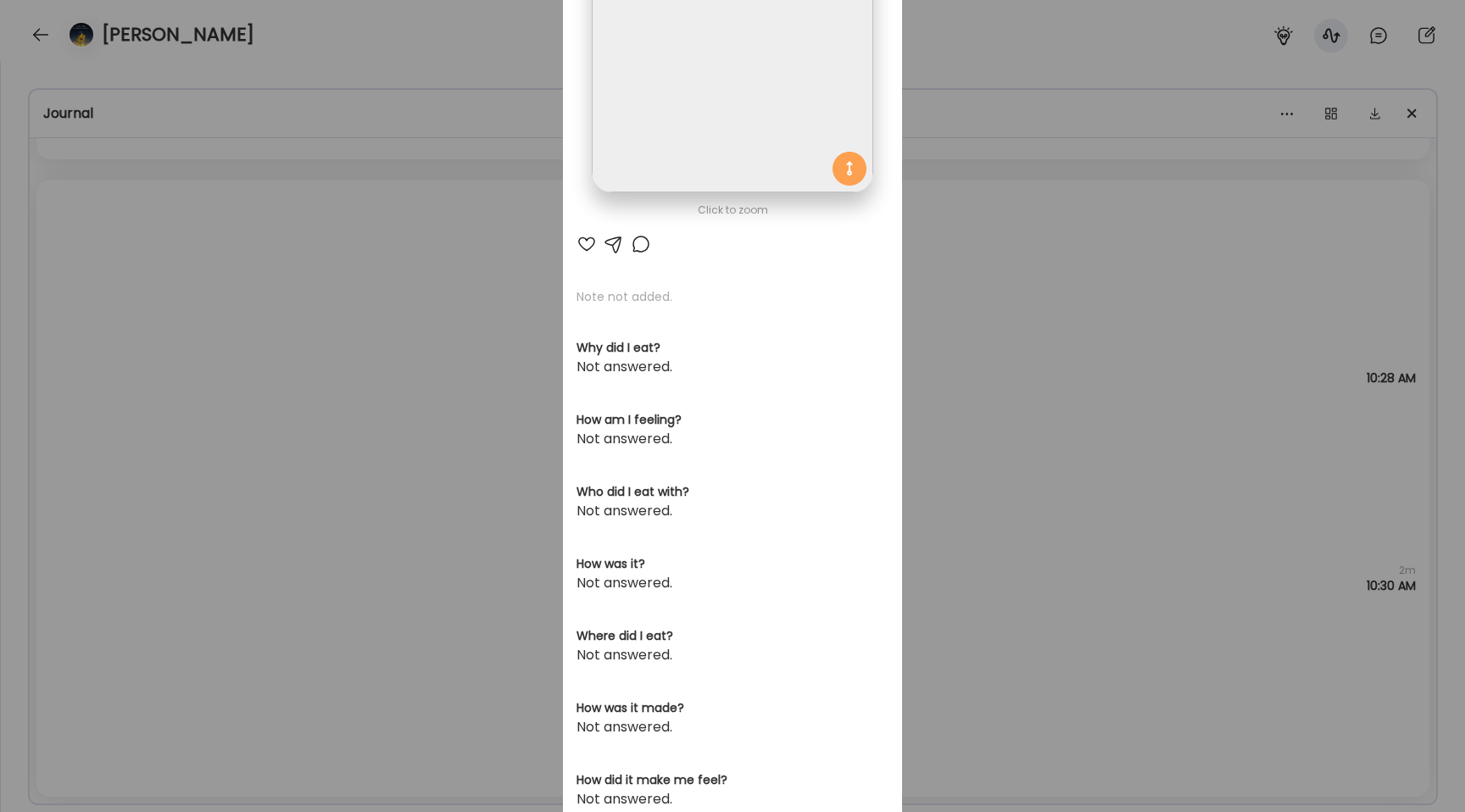
click at [631, 151] on img at bounding box center [732, 52] width 280 height 280
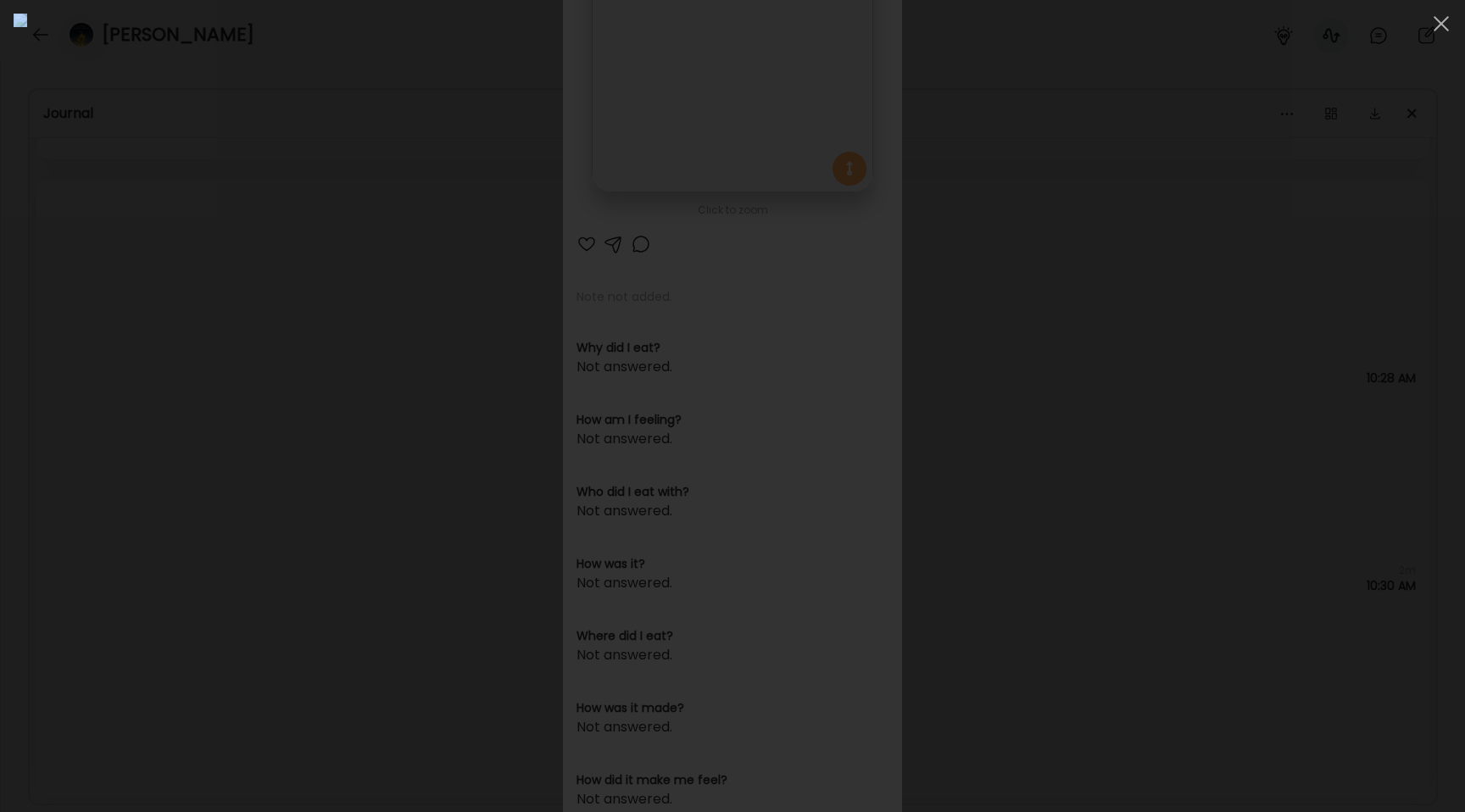
click at [109, 293] on div at bounding box center [732, 406] width 1438 height 785
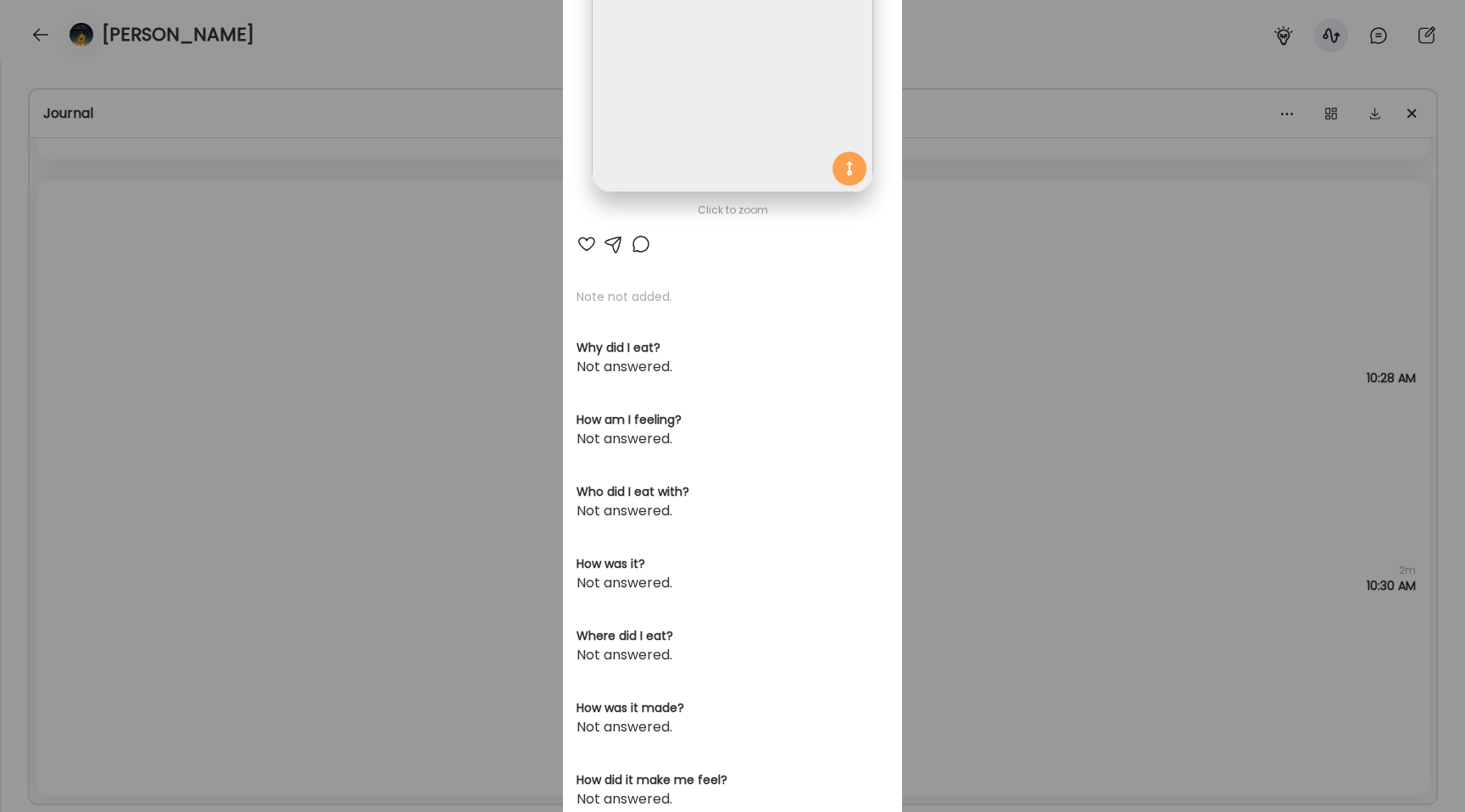
click at [270, 407] on div "Ate Coach Dashboard Wahoo! It’s official Take a moment to set up your Coach Pro…" at bounding box center [732, 406] width 1465 height 812
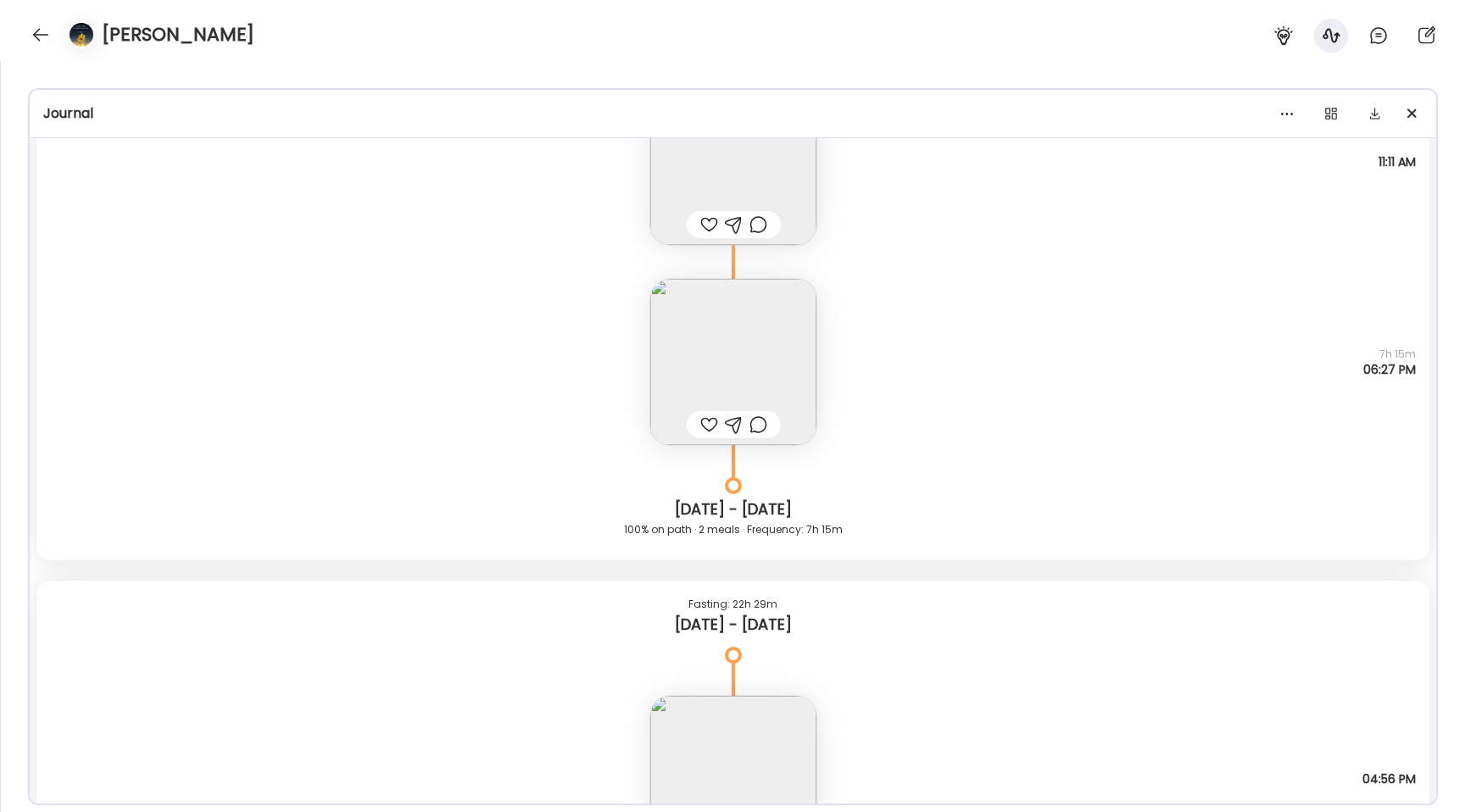
scroll to position [16977, 0]
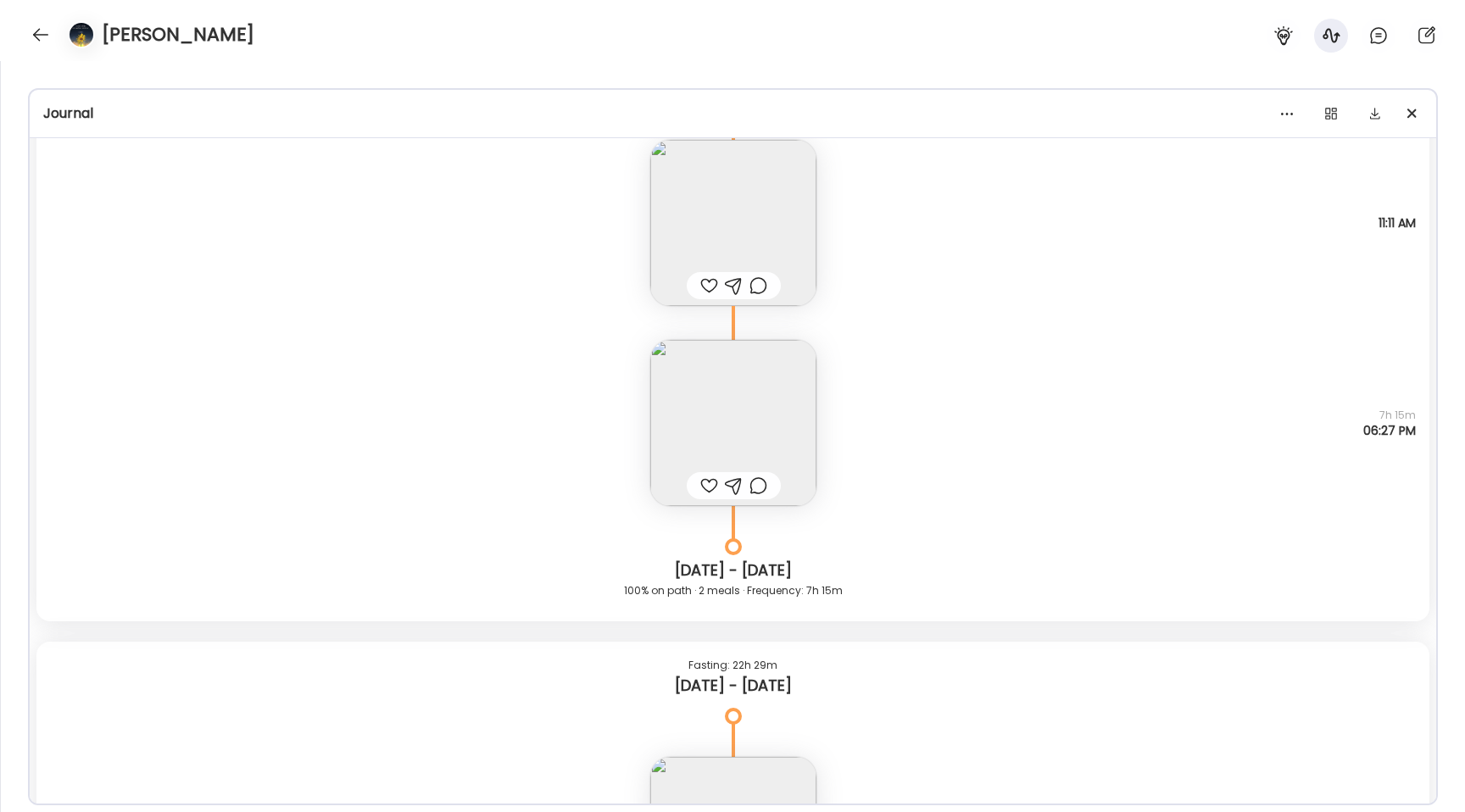
click at [668, 402] on img at bounding box center [732, 422] width 166 height 166
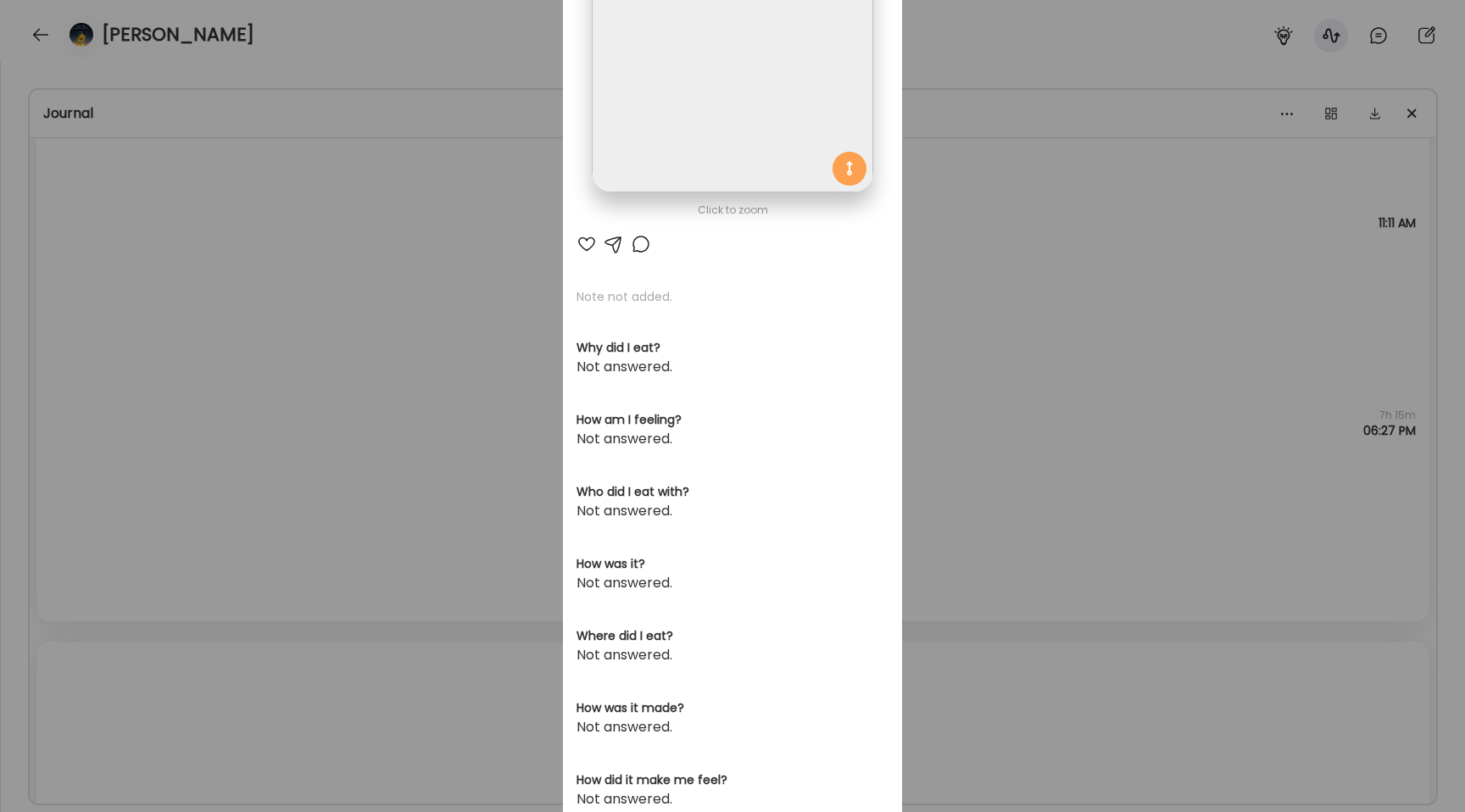
click at [650, 146] on img at bounding box center [732, 52] width 280 height 280
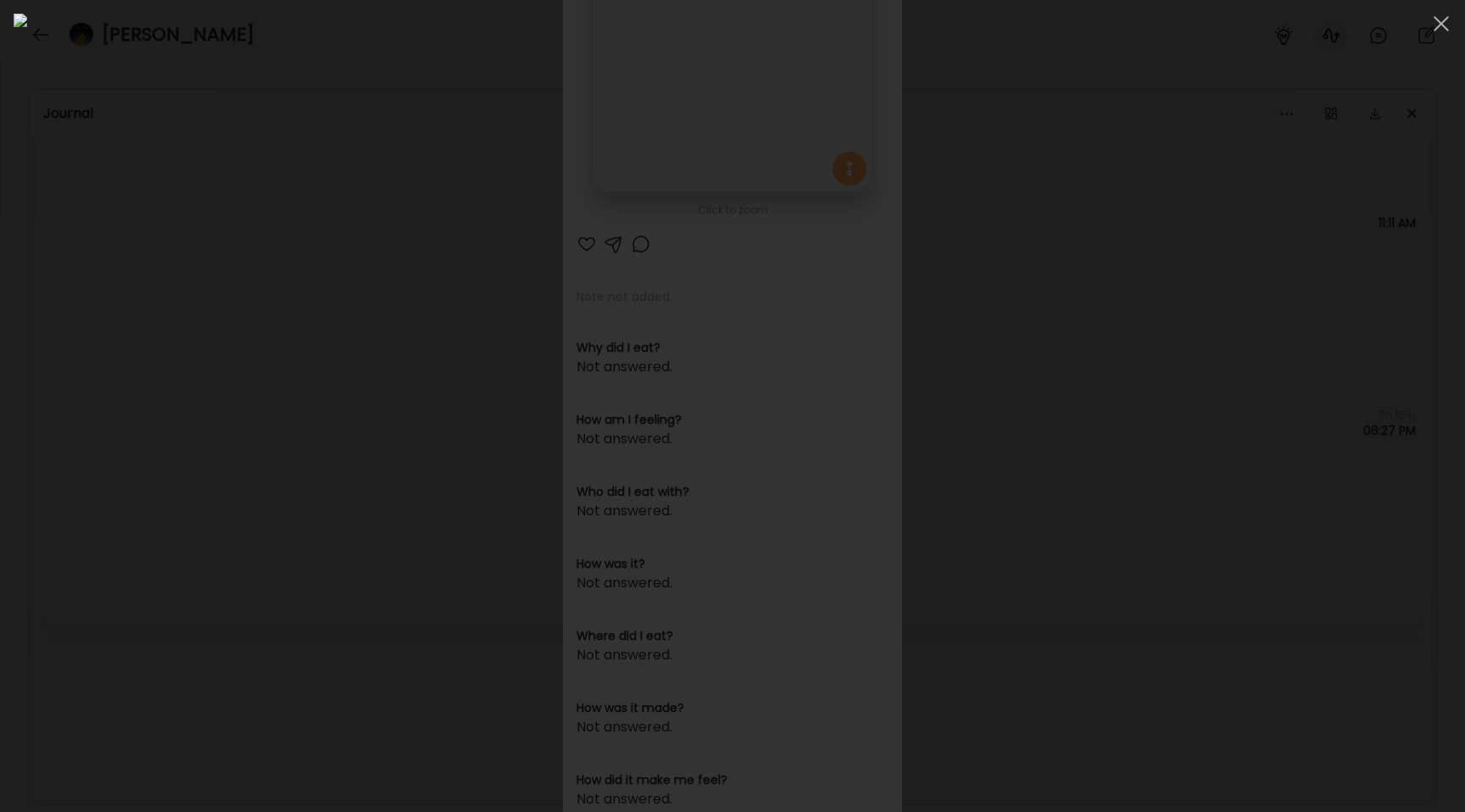
click at [222, 309] on div at bounding box center [732, 406] width 1438 height 785
click at [222, 309] on div "Ate Coach Dashboard Wahoo! It’s official Take a moment to set up your Coach Pro…" at bounding box center [732, 406] width 1465 height 812
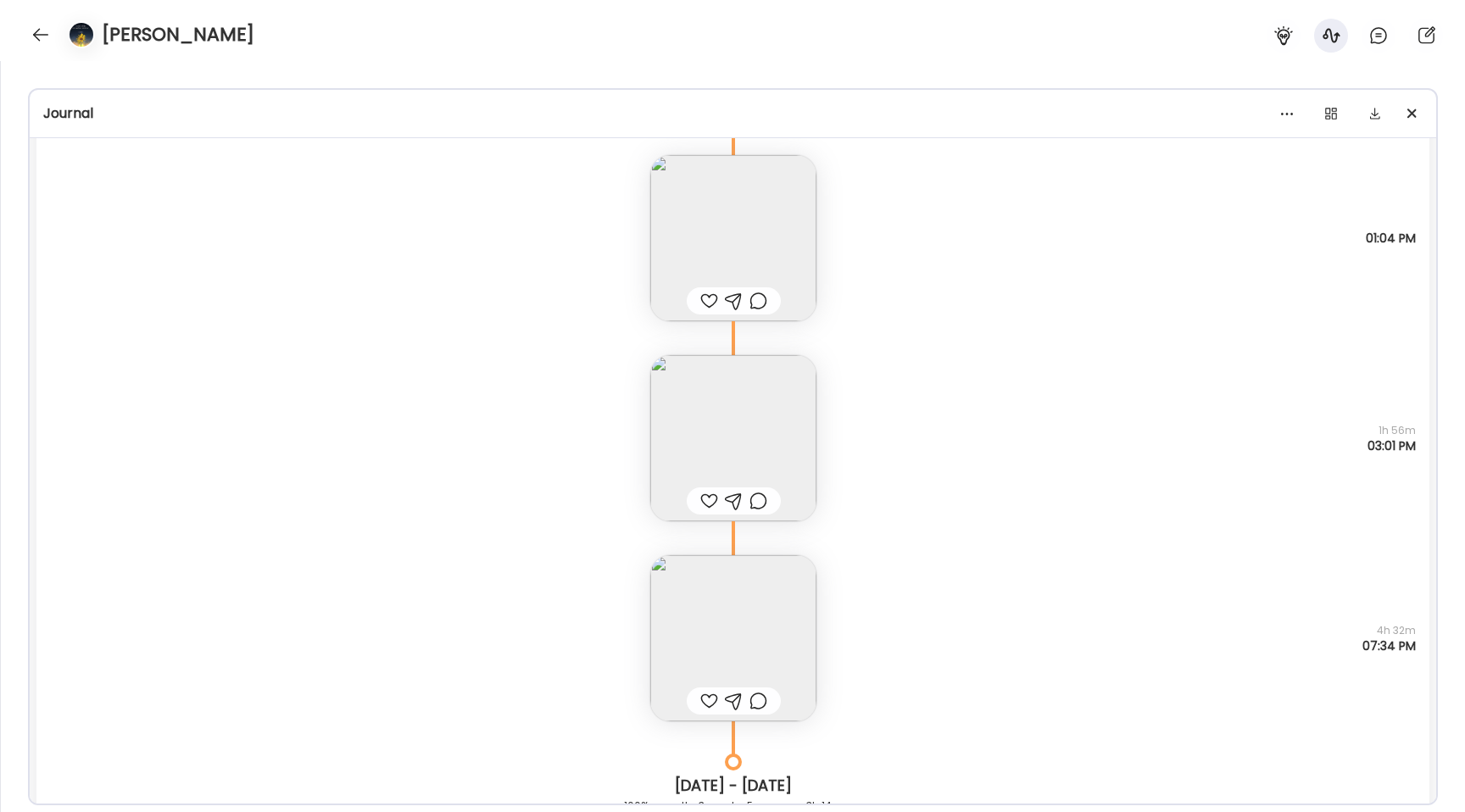
scroll to position [14711, 0]
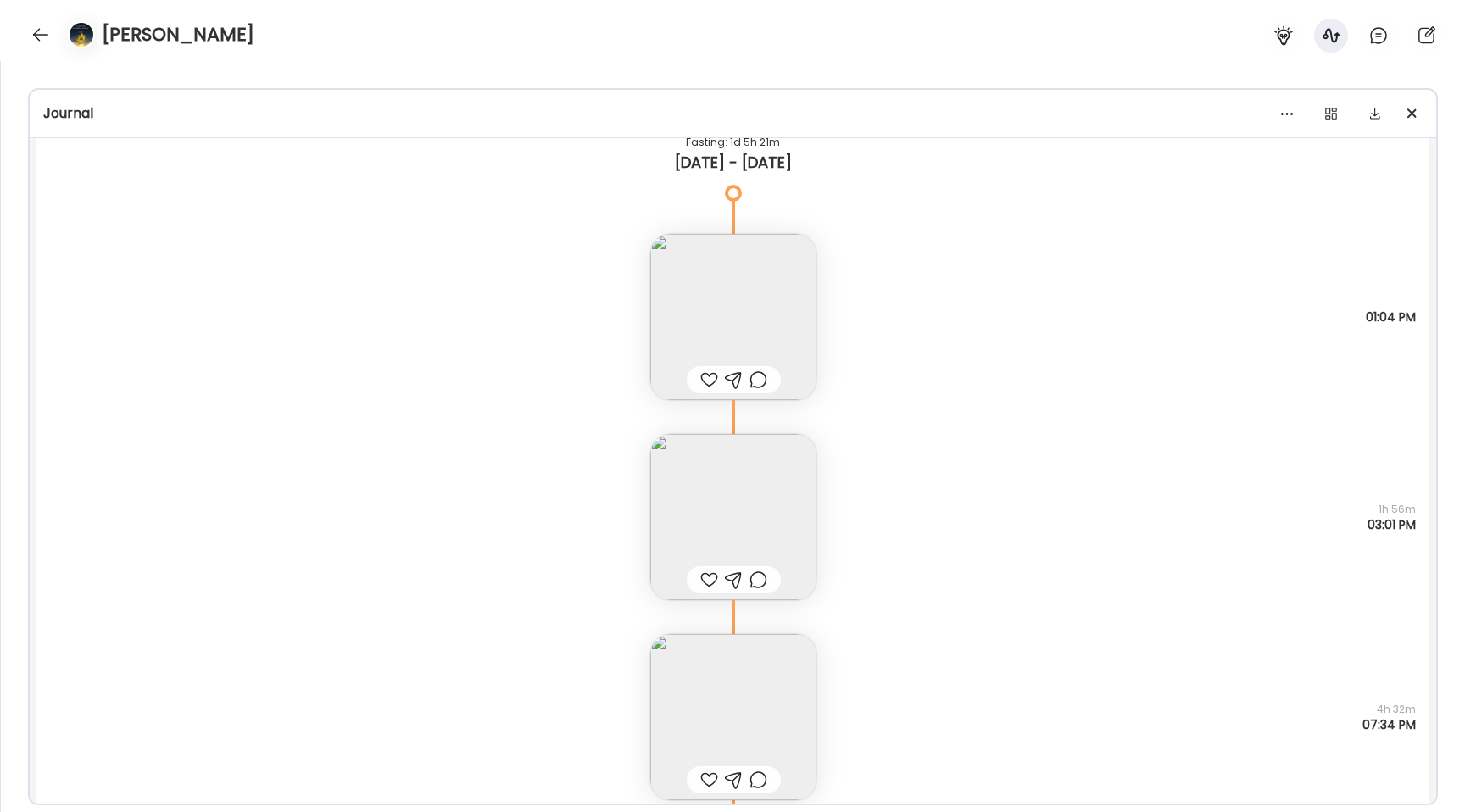
click at [732, 473] on img at bounding box center [732, 517] width 166 height 166
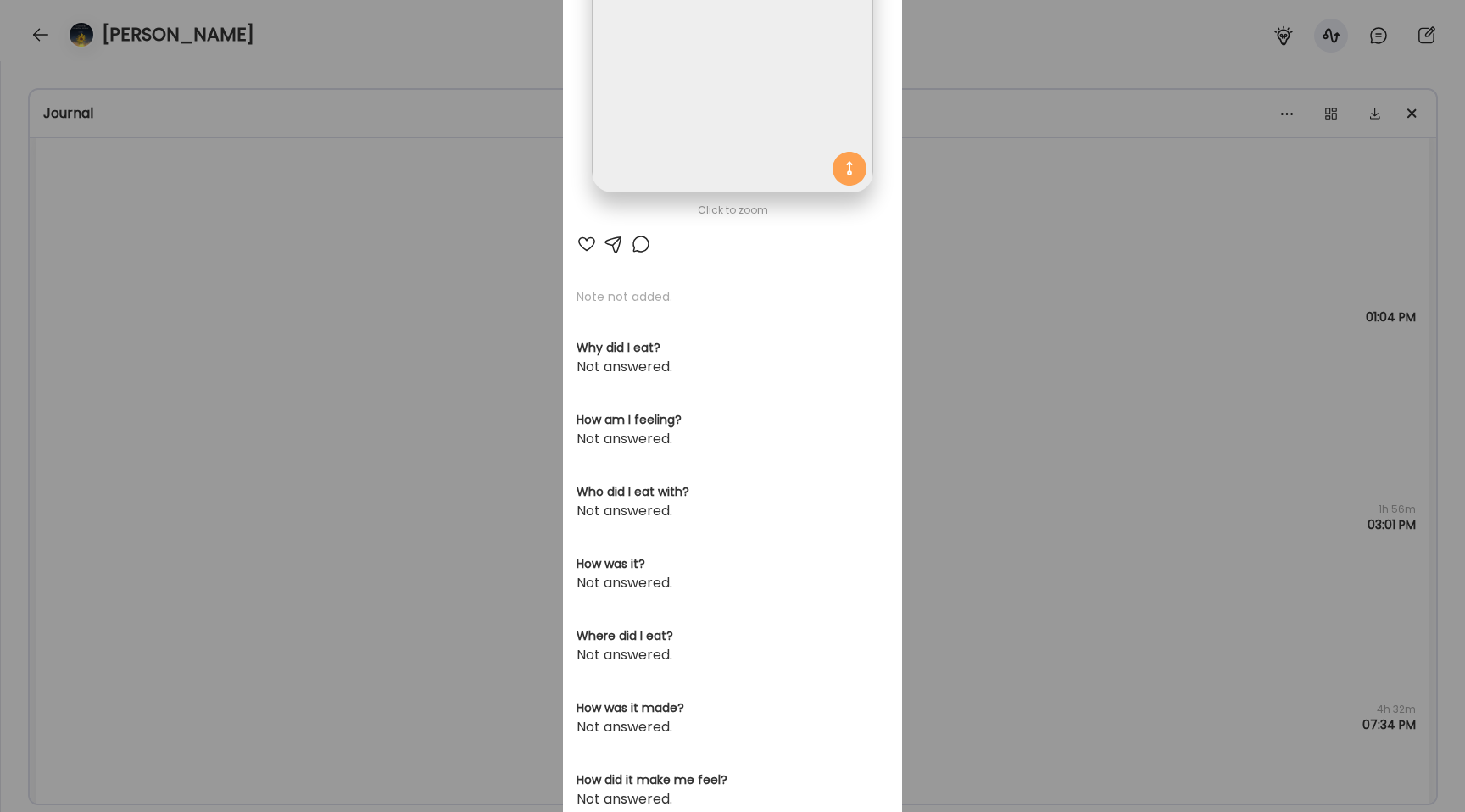
click at [698, 149] on img at bounding box center [732, 52] width 280 height 280
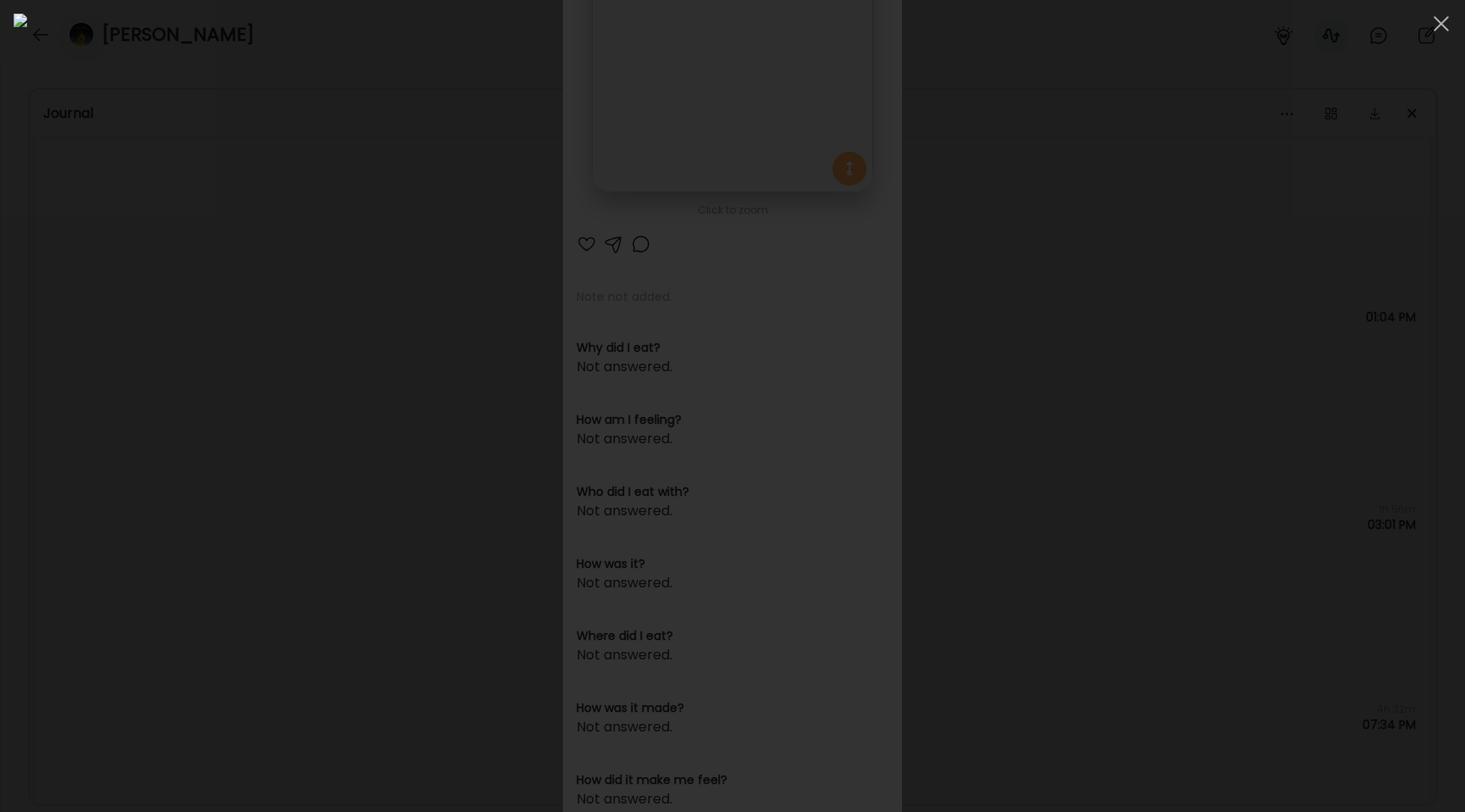
click at [235, 297] on div at bounding box center [732, 406] width 1438 height 785
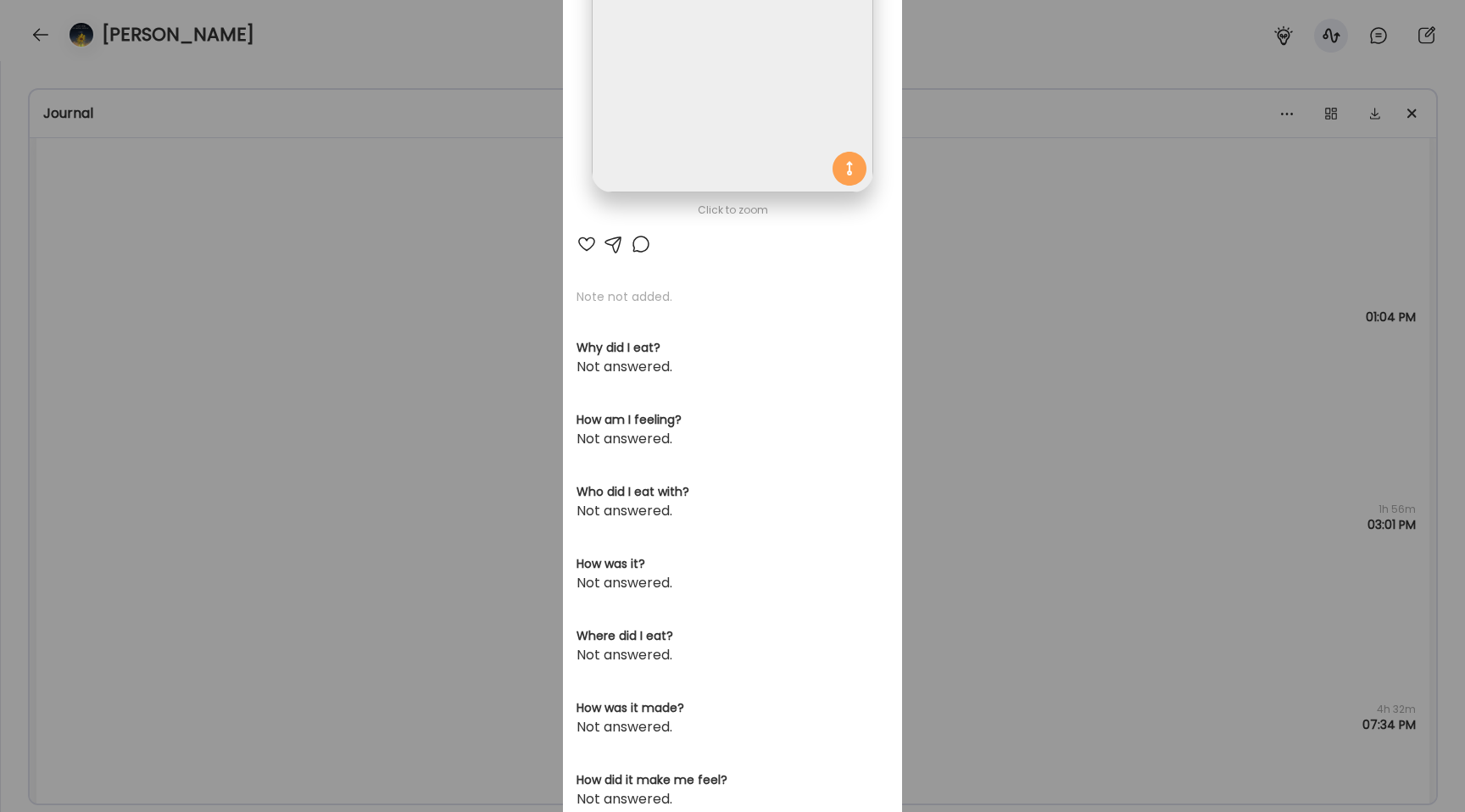
click at [235, 297] on div "Ate Coach Dashboard Wahoo! It’s official Take a moment to set up your Coach Pro…" at bounding box center [732, 406] width 1465 height 812
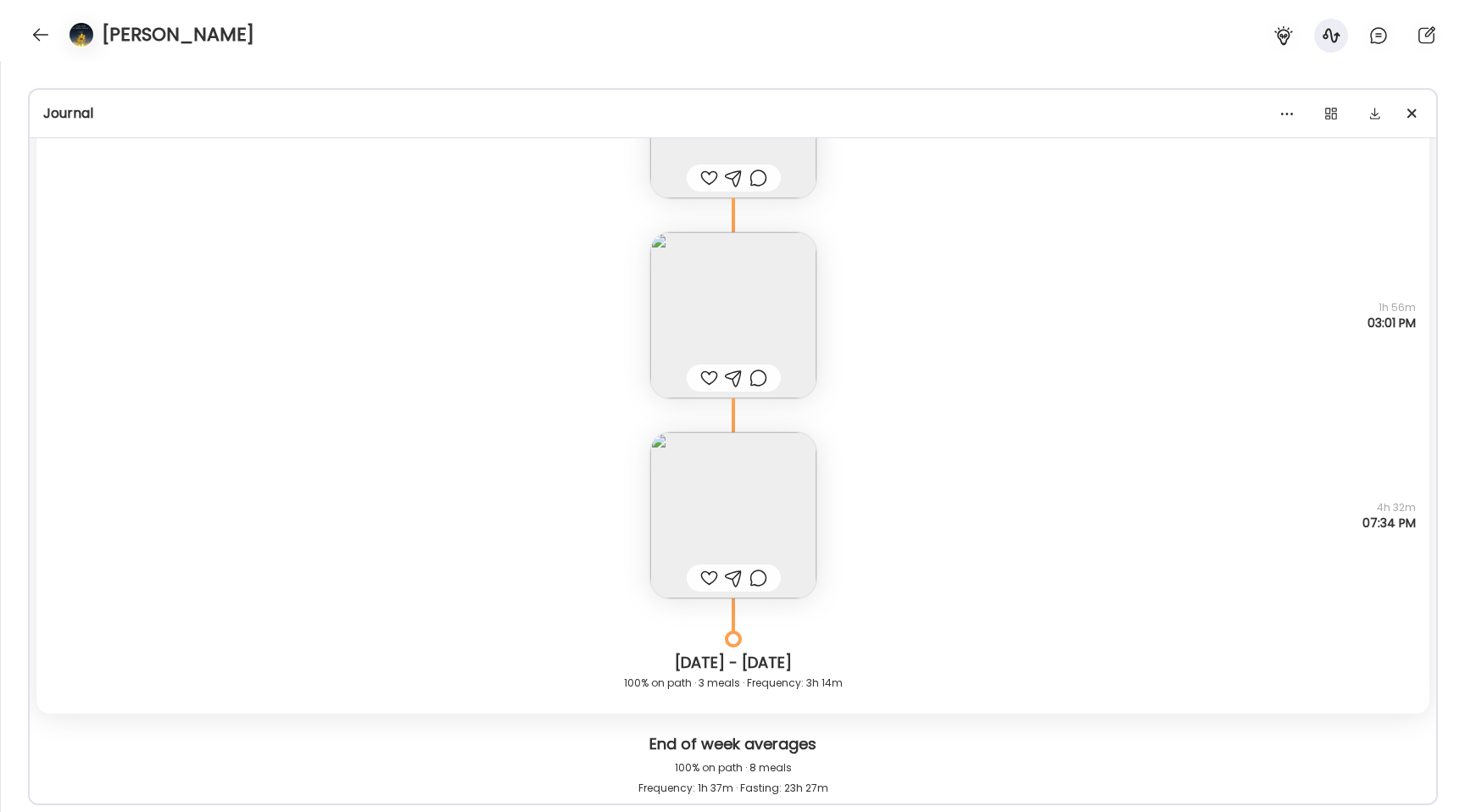
scroll to position [14970, 0]
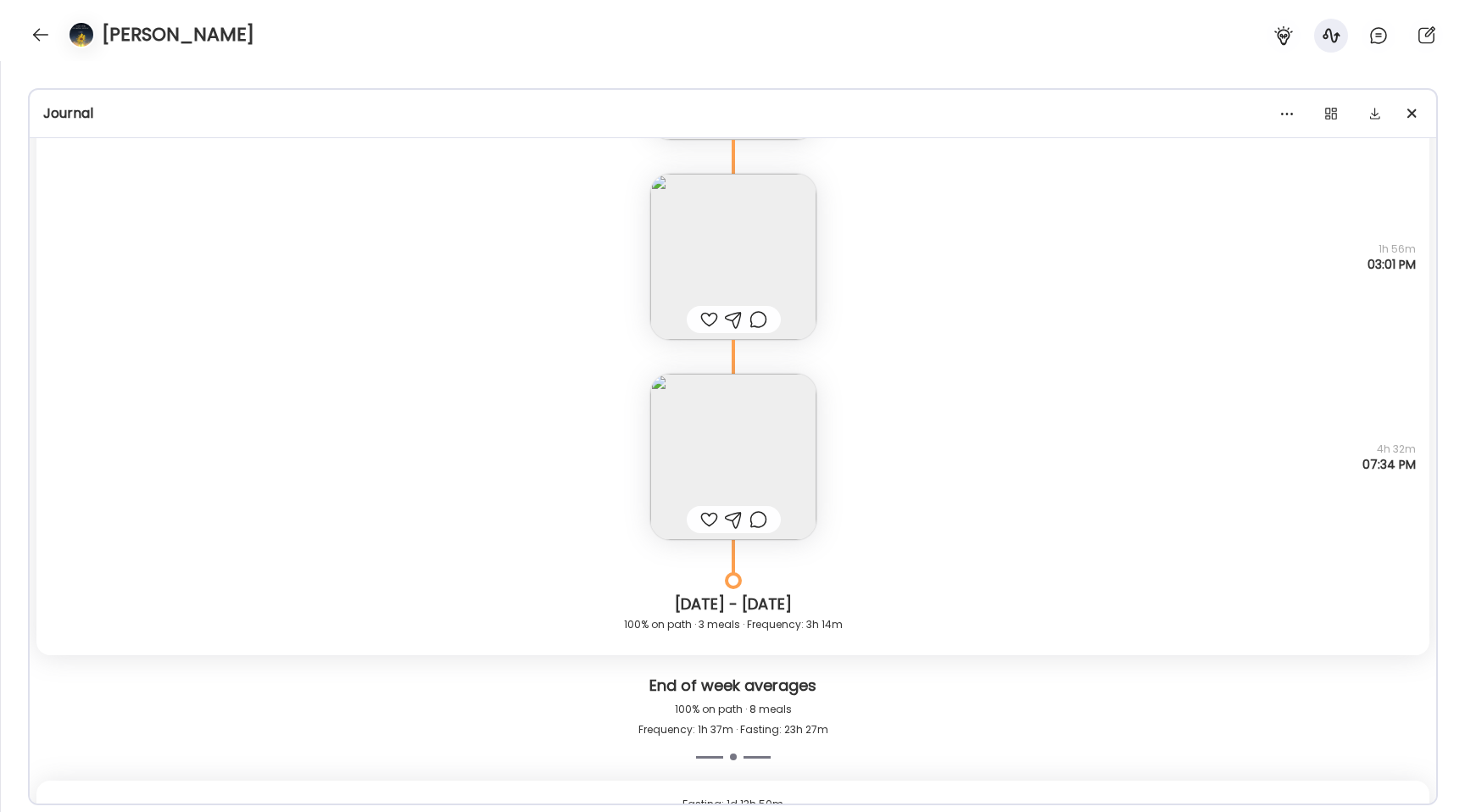
click at [702, 424] on img at bounding box center [732, 457] width 166 height 166
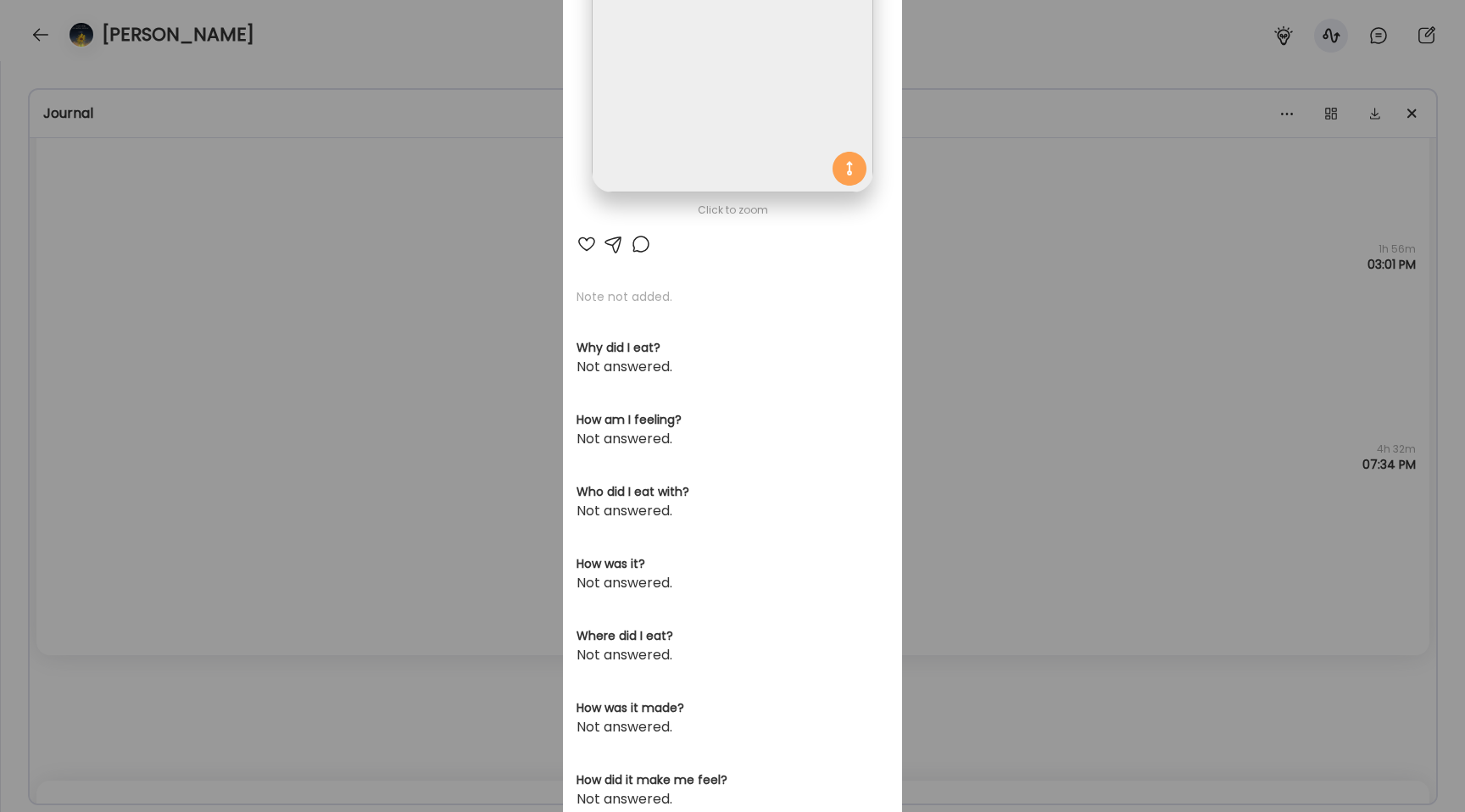
click at [650, 142] on img at bounding box center [732, 52] width 280 height 280
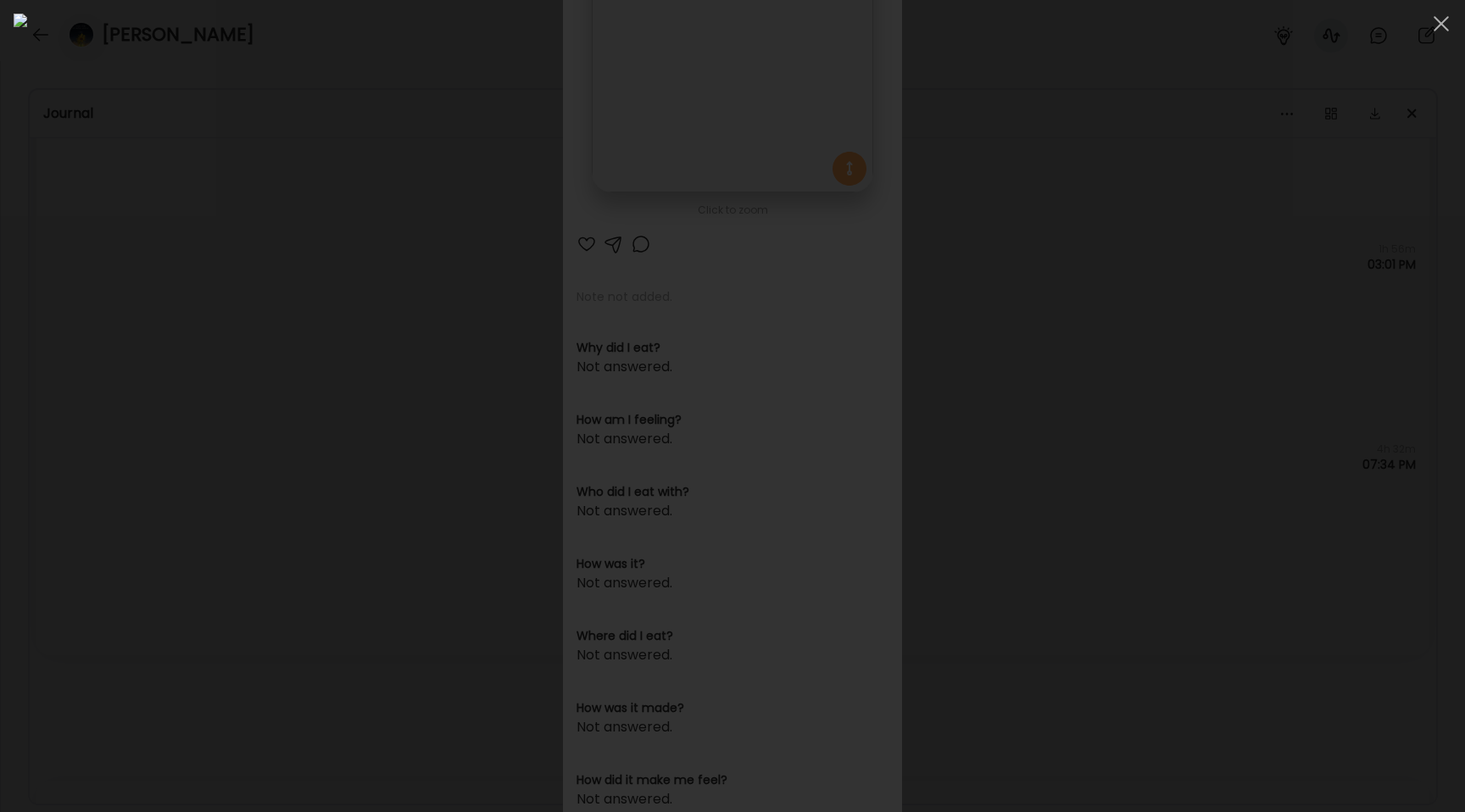
click at [253, 295] on div at bounding box center [732, 406] width 1438 height 785
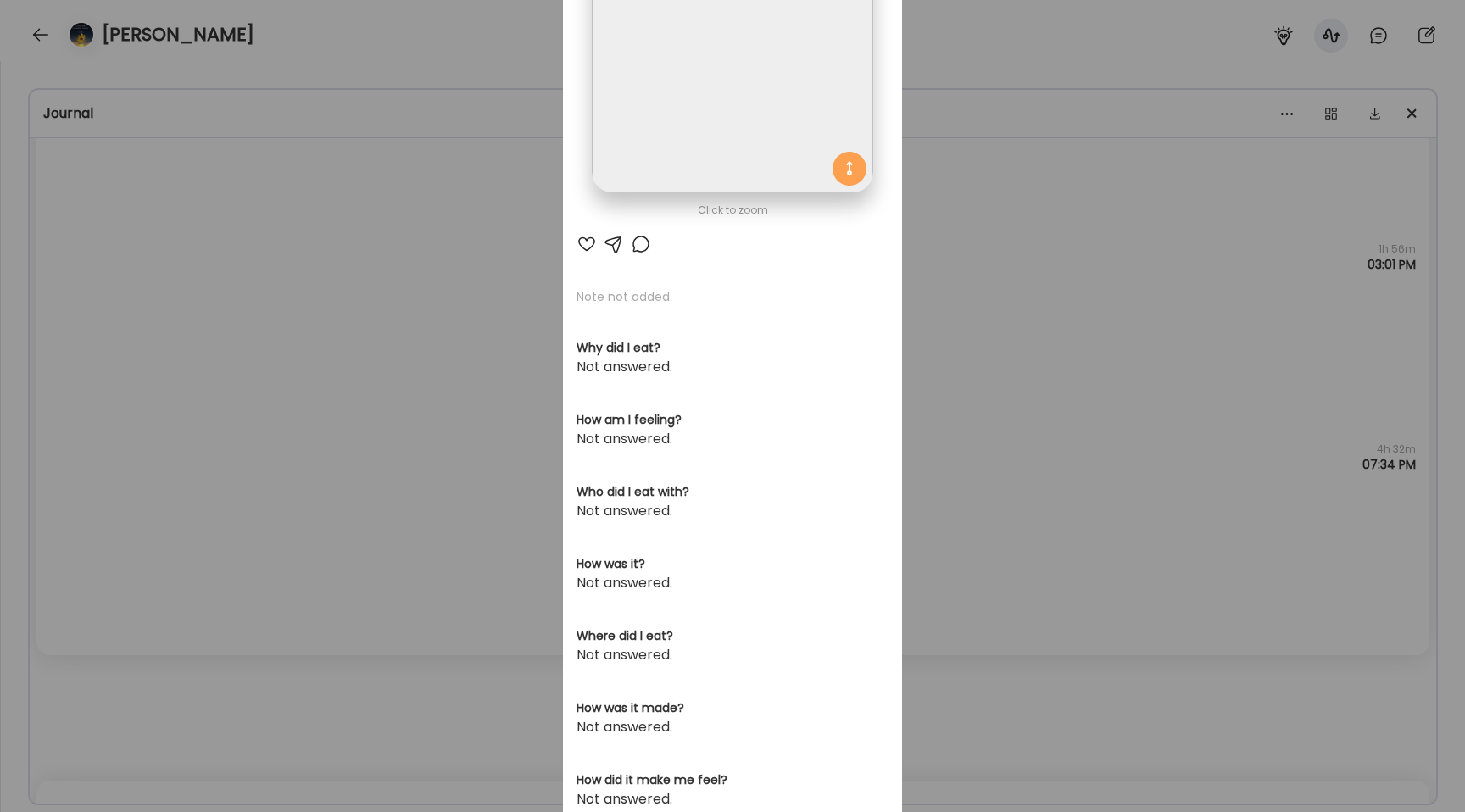
click at [253, 295] on div "Ate Coach Dashboard Wahoo! It’s official Take a moment to set up your Coach Pro…" at bounding box center [732, 406] width 1465 height 812
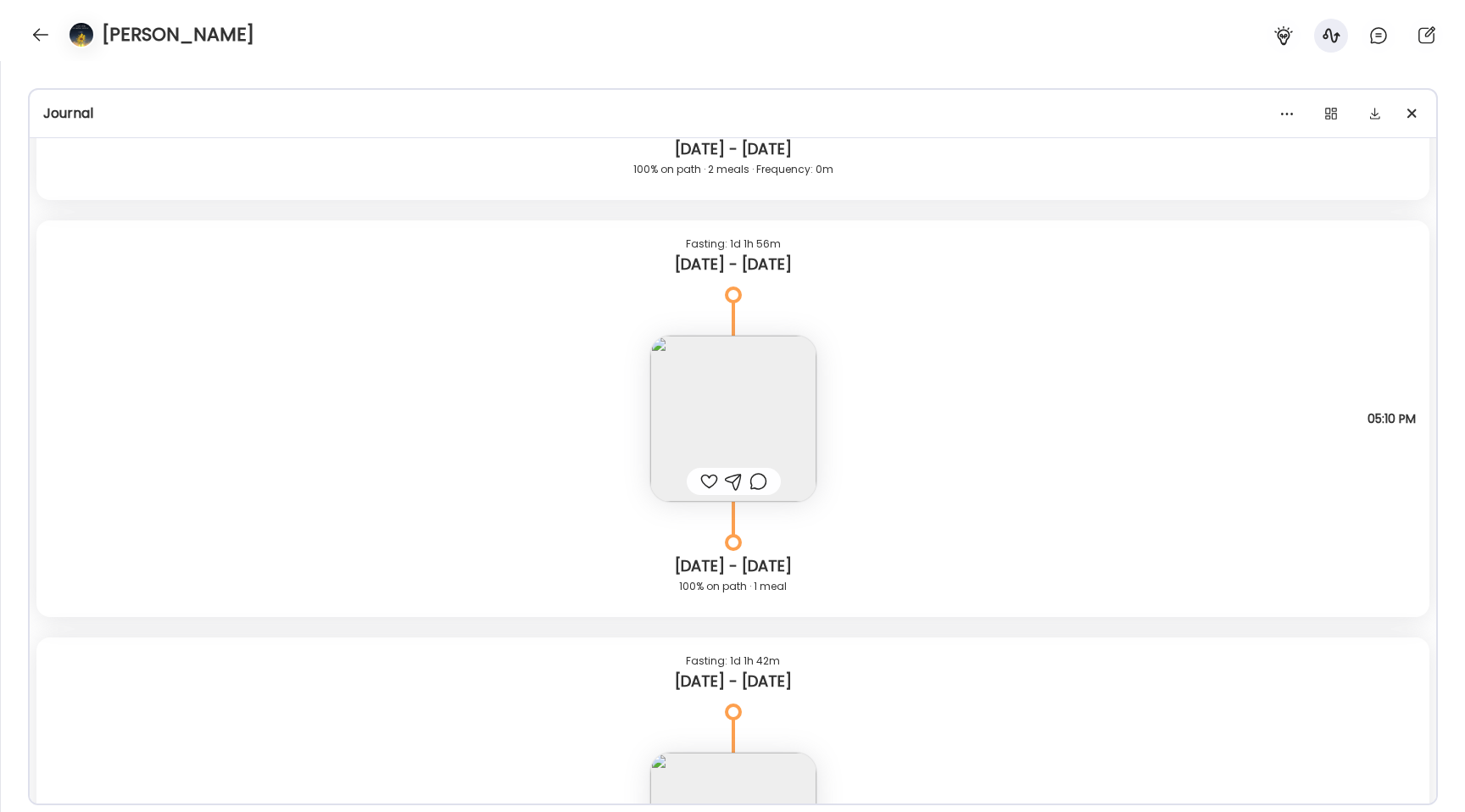
scroll to position [13491, 0]
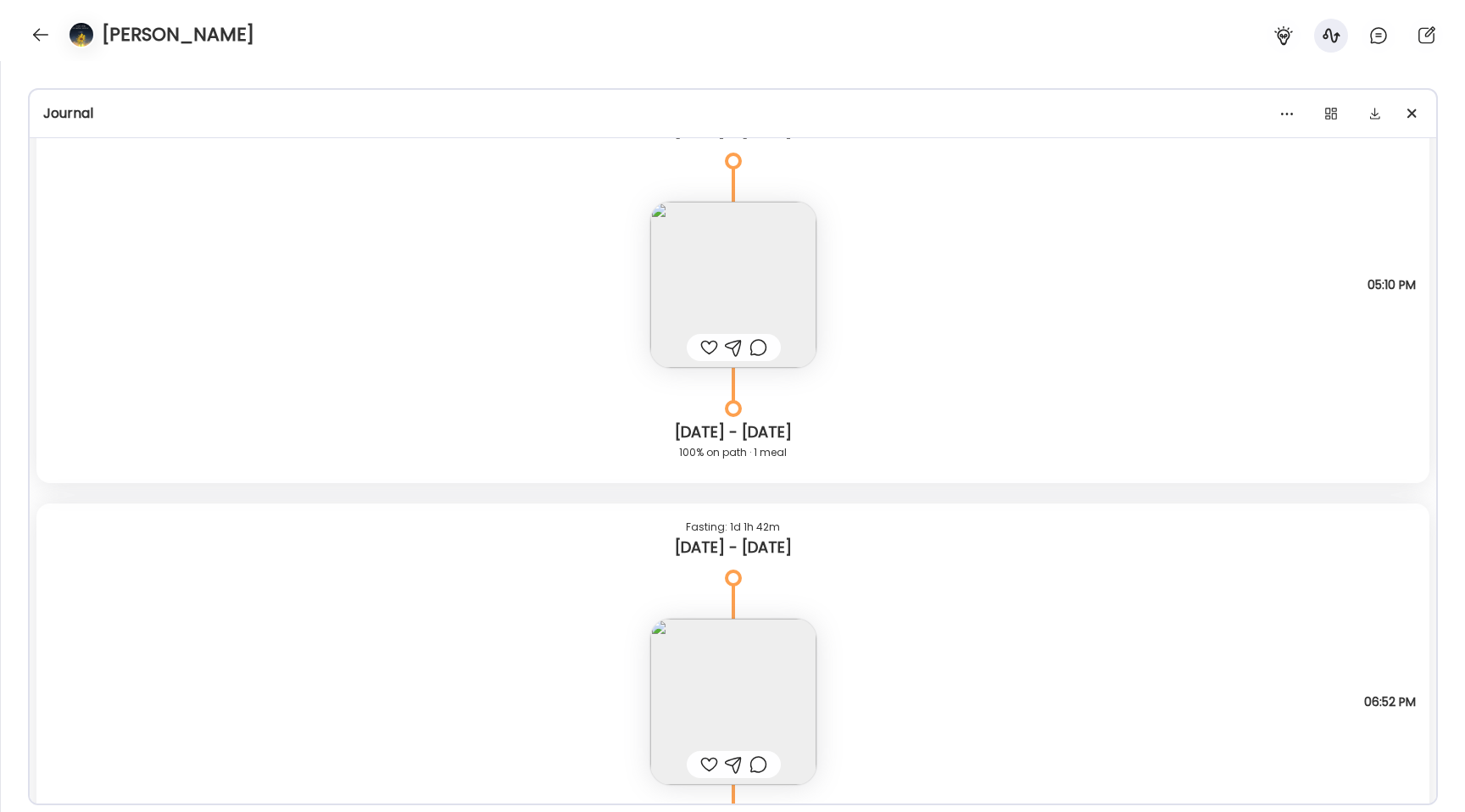
click at [720, 674] on img at bounding box center [732, 702] width 166 height 166
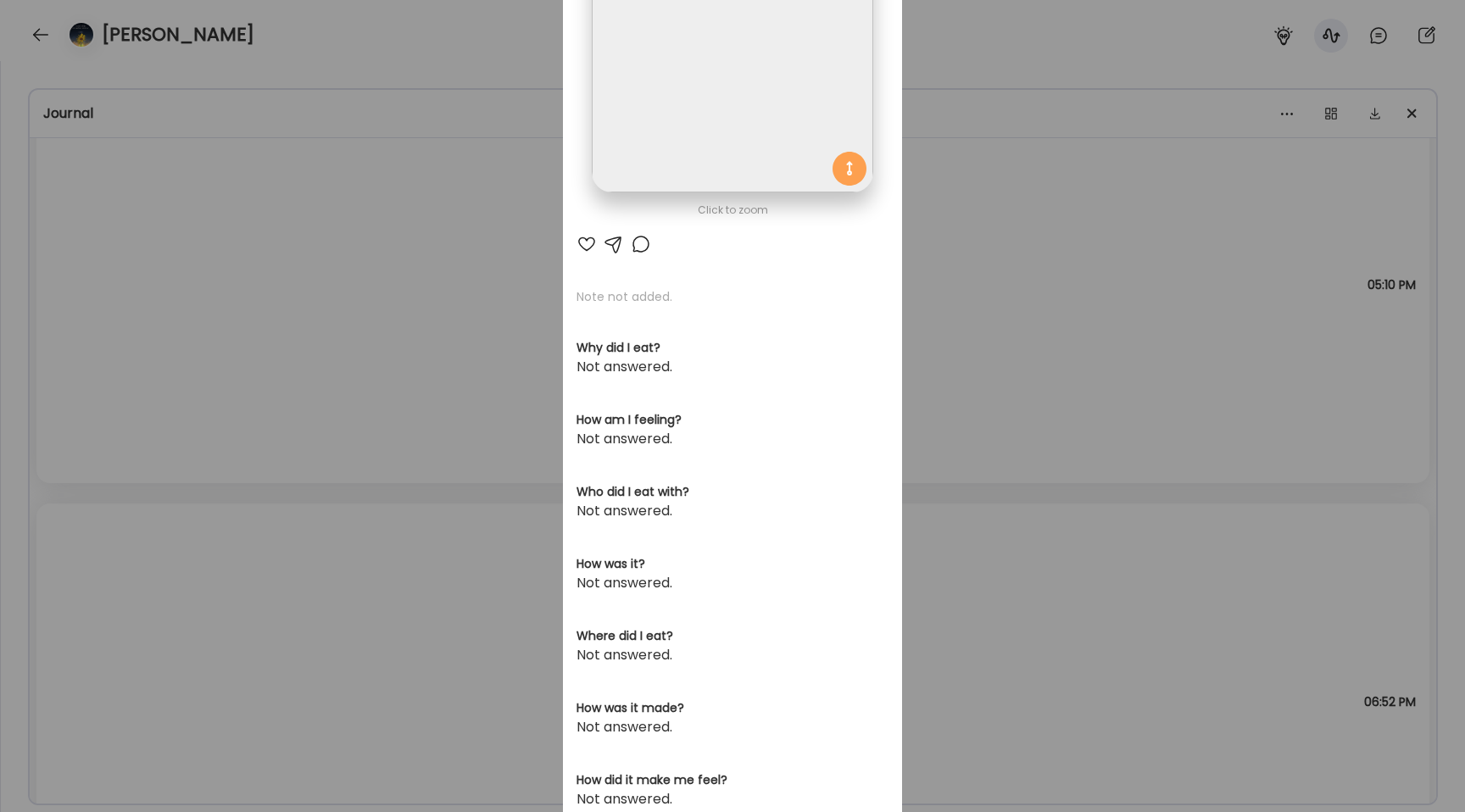
click at [700, 163] on img at bounding box center [732, 52] width 280 height 280
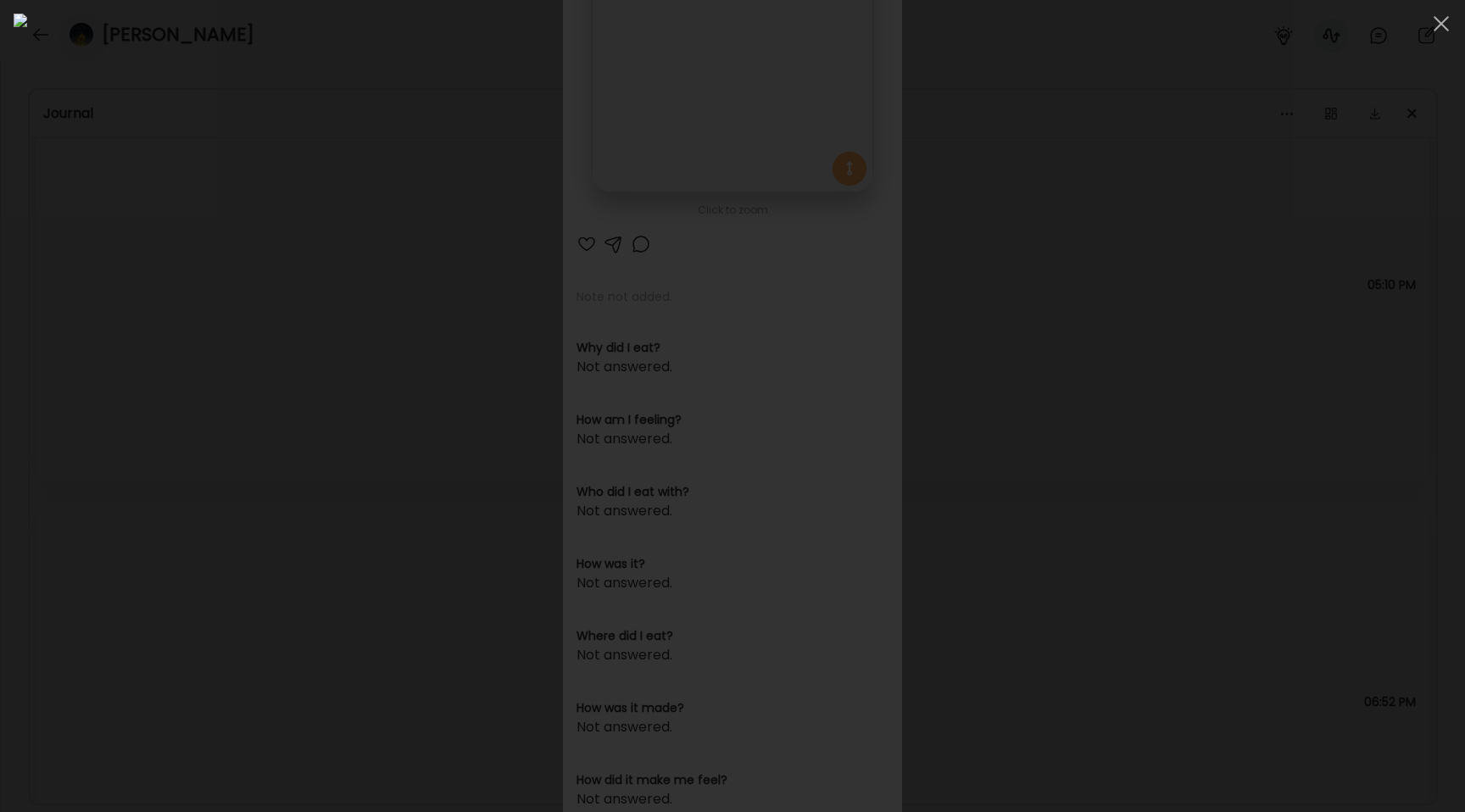
click at [240, 368] on div at bounding box center [732, 406] width 1438 height 785
click at [240, 368] on div "Ate Coach Dashboard Wahoo! It’s official Take a moment to set up your Coach Pro…" at bounding box center [732, 406] width 1465 height 812
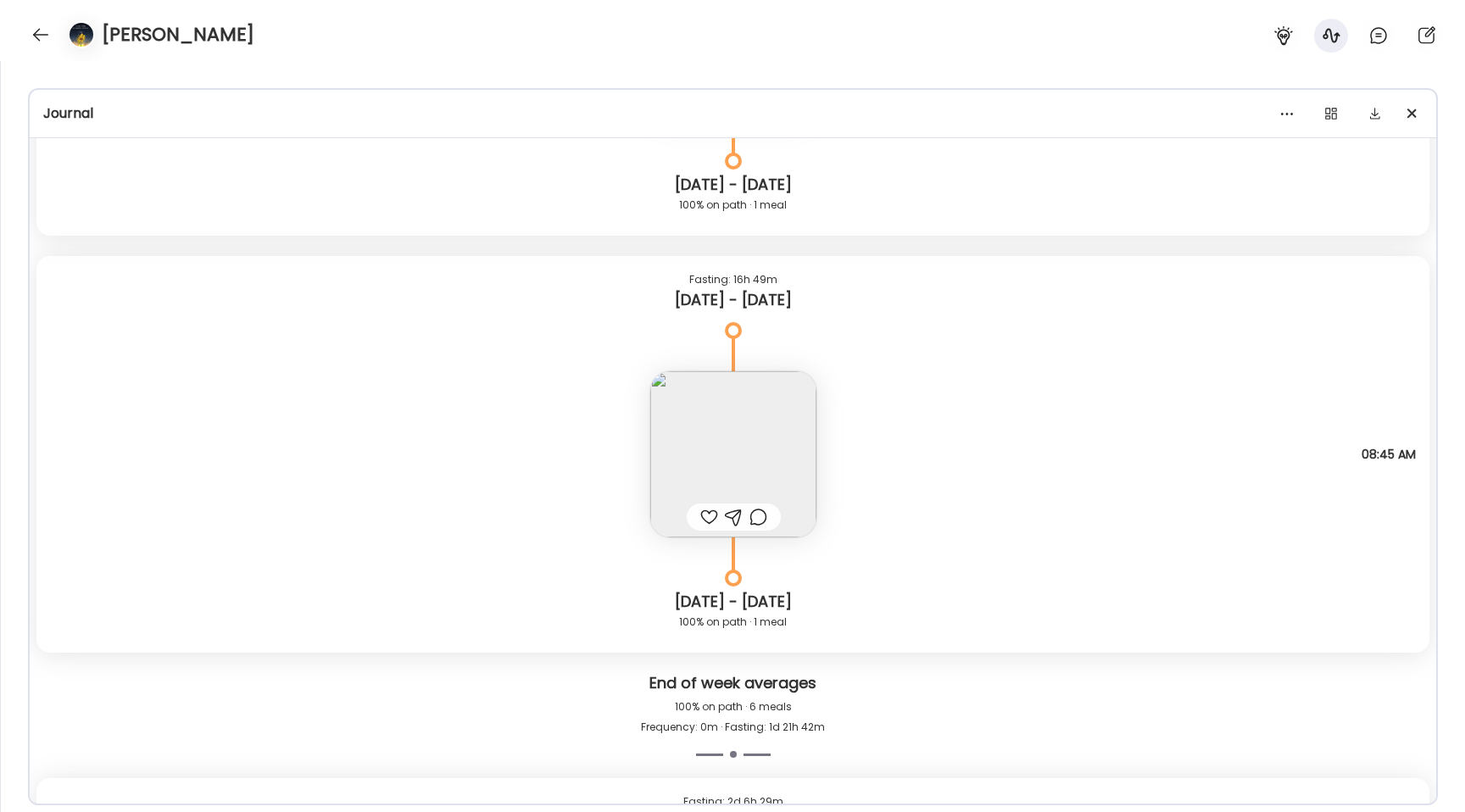
scroll to position [11993, 0]
